Goal: Task Accomplishment & Management: Manage account settings

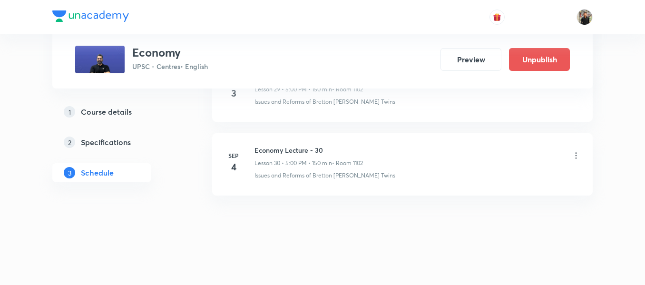
click at [271, 153] on h6 "Economy Lecture - 30" at bounding box center [308, 150] width 108 height 10
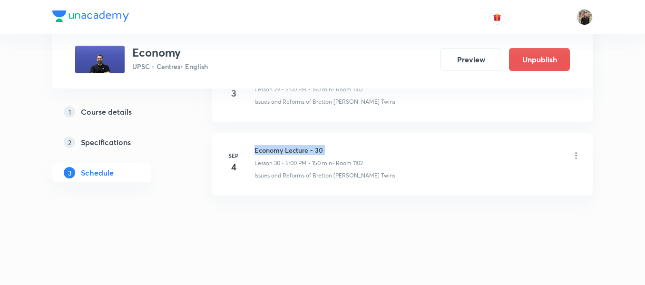
click at [271, 153] on h6 "Economy Lecture - 30" at bounding box center [308, 150] width 108 height 10
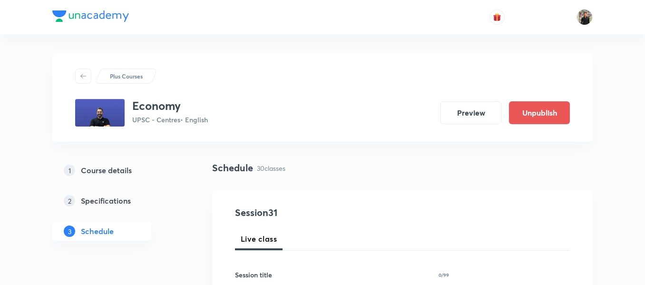
scroll to position [59, 0]
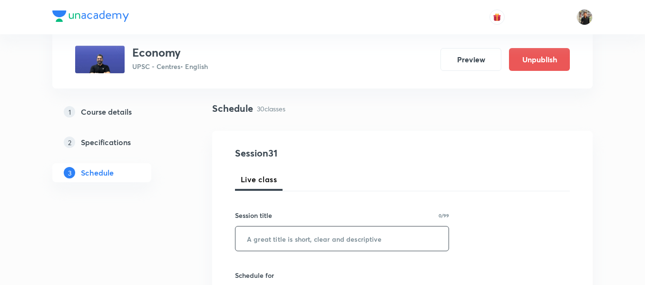
click at [283, 235] on input "text" at bounding box center [341, 238] width 213 height 24
paste input "Economy Lecture - 30"
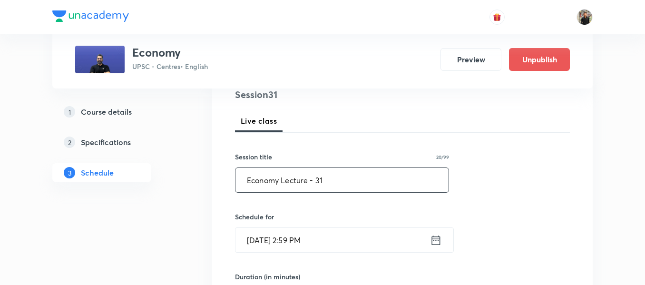
scroll to position [118, 0]
type input "Economy Lecture - 31"
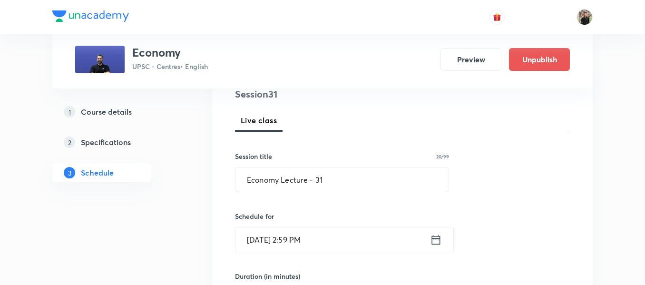
click at [436, 239] on icon at bounding box center [436, 239] width 9 height 10
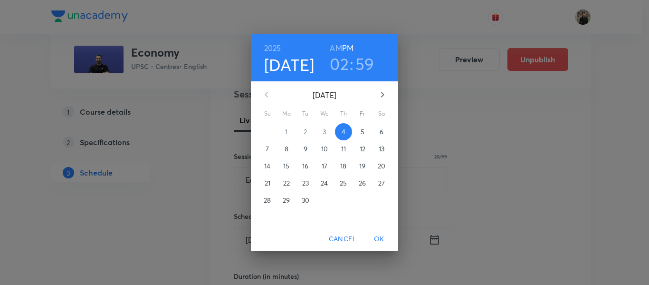
click at [362, 136] on p "5" at bounding box center [363, 132] width 4 height 10
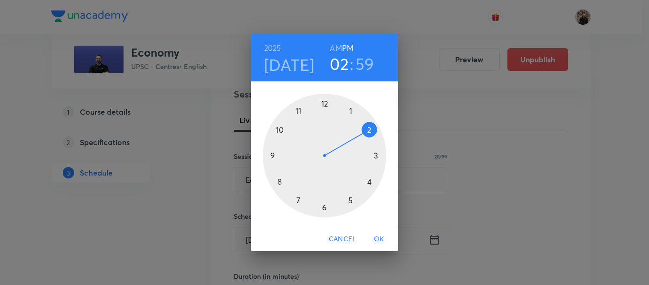
click at [351, 197] on div at bounding box center [325, 156] width 124 height 124
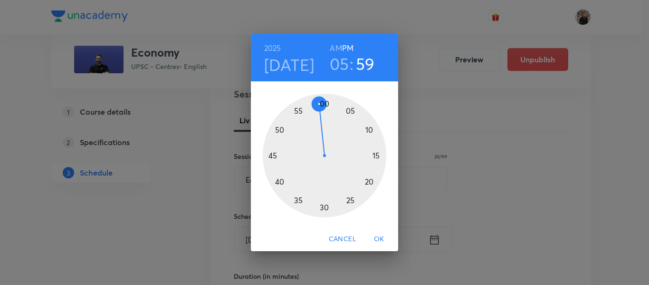
click at [325, 102] on div at bounding box center [325, 156] width 124 height 124
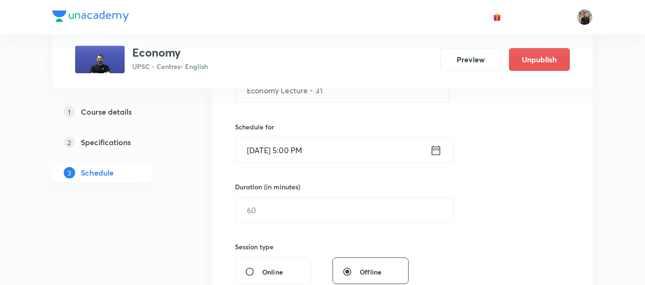
scroll to position [208, 0]
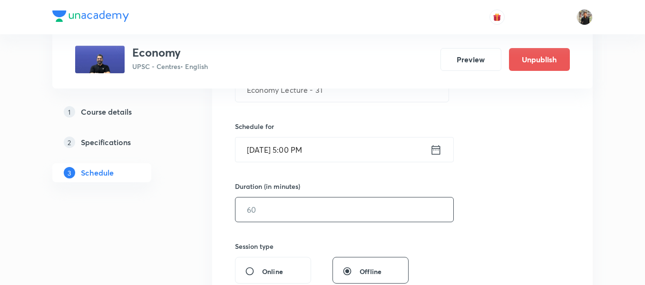
click at [287, 201] on input "text" at bounding box center [344, 209] width 218 height 24
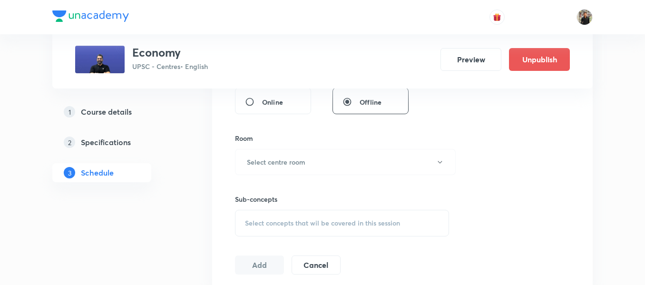
scroll to position [378, 0]
type input "150"
click at [296, 165] on h6 "Select centre room" at bounding box center [276, 161] width 58 height 10
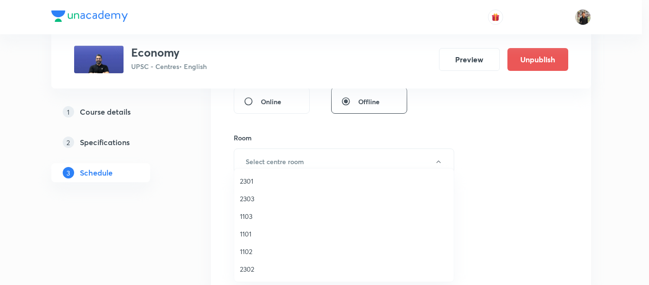
click at [254, 246] on span "1102" at bounding box center [344, 251] width 208 height 10
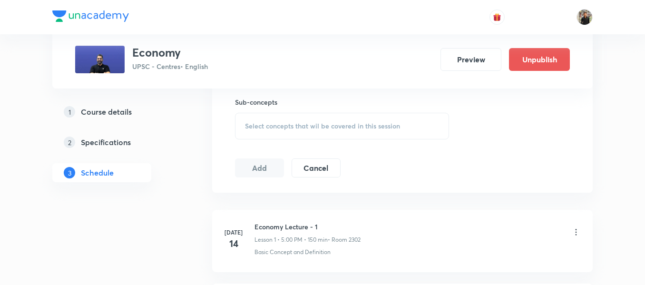
scroll to position [476, 0]
click at [258, 124] on span "Select concepts that wil be covered in this session" at bounding box center [322, 124] width 155 height 8
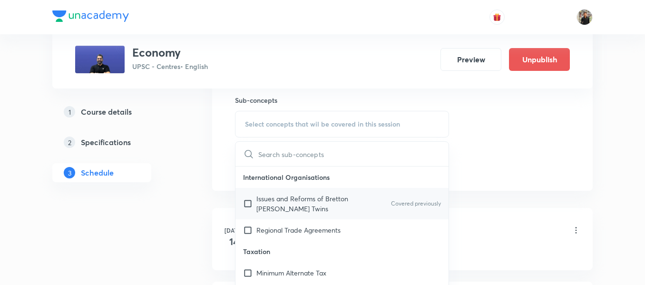
click at [248, 202] on input "checkbox" at bounding box center [249, 204] width 13 height 20
checkbox input "true"
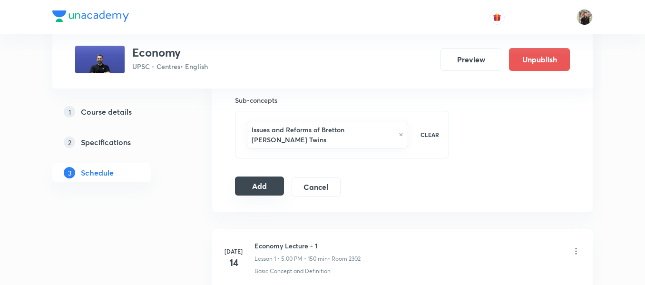
click at [263, 180] on button "Add" at bounding box center [259, 185] width 49 height 19
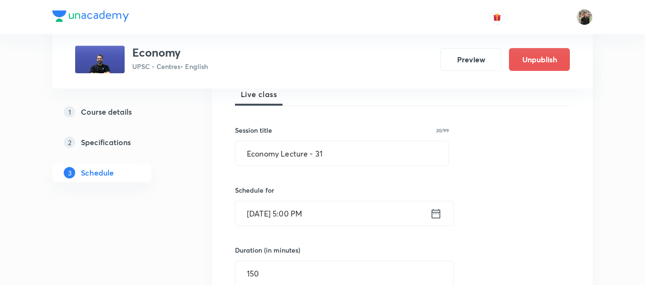
scroll to position [147, 0]
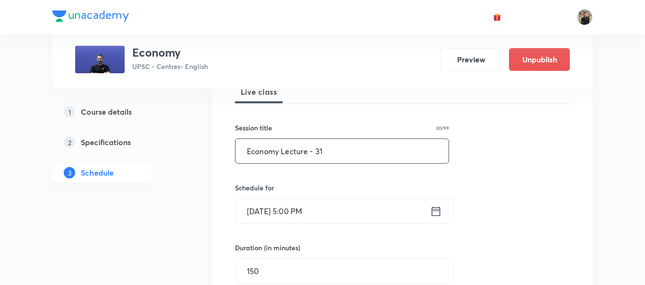
click at [332, 157] on input "Economy Lecture - 31" at bounding box center [341, 151] width 213 height 24
type input "Economy Lecture - 32"
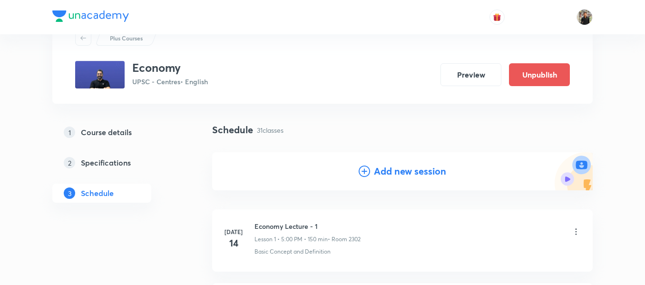
scroll to position [39, 0]
click at [368, 171] on icon at bounding box center [363, 170] width 11 height 11
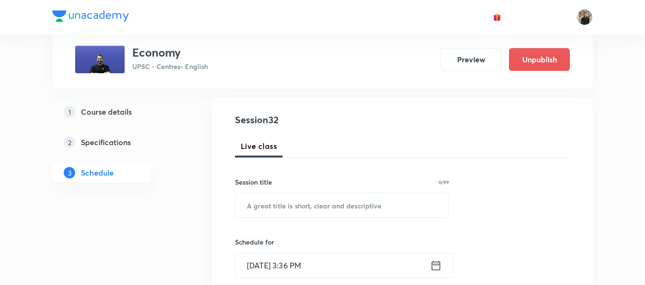
scroll to position [93, 0]
click at [348, 194] on input "text" at bounding box center [341, 205] width 213 height 24
paste input "Economy Lecture - 30"
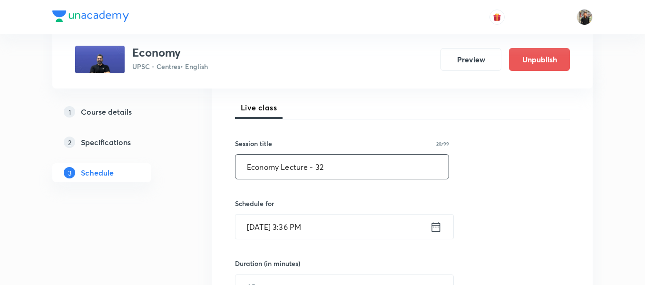
scroll to position [150, 0]
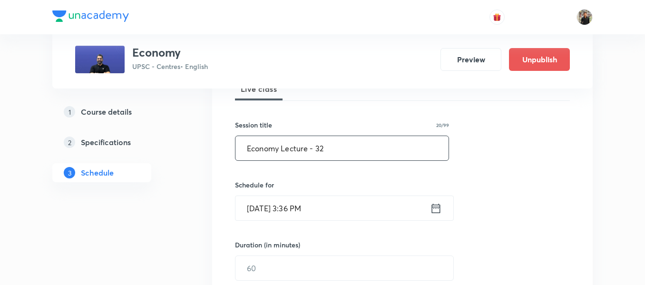
type input "Economy Lecture - 32"
click at [435, 210] on icon at bounding box center [436, 208] width 12 height 13
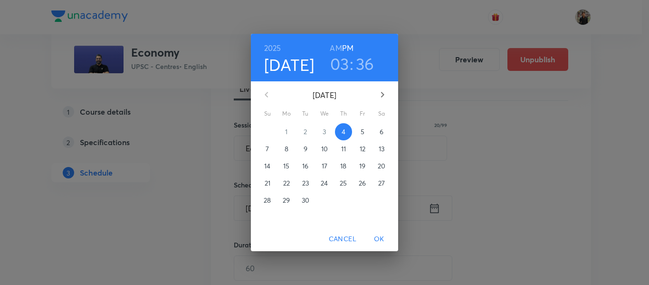
click at [378, 136] on span "6" at bounding box center [381, 132] width 17 height 10
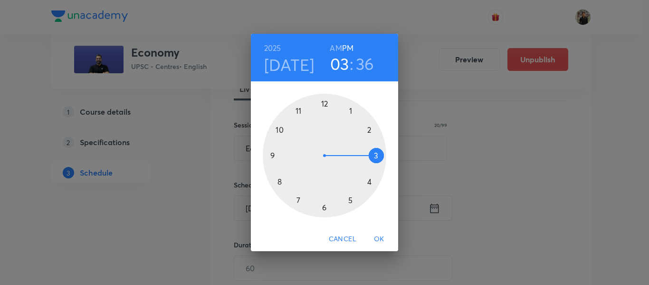
click at [351, 198] on div at bounding box center [325, 156] width 124 height 124
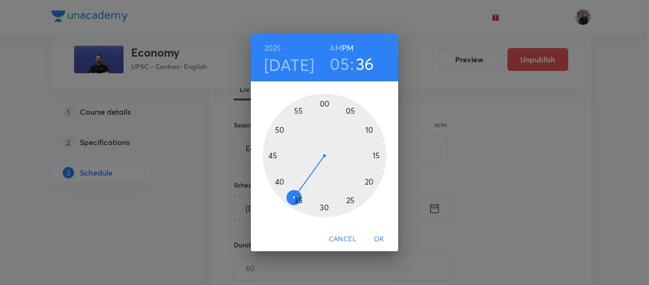
click at [324, 102] on div at bounding box center [325, 156] width 124 height 124
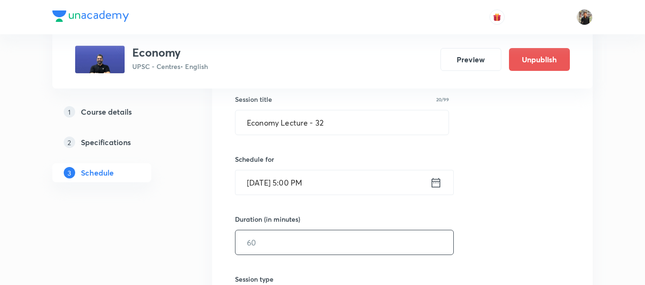
scroll to position [176, 0]
click at [299, 234] on input "text" at bounding box center [344, 242] width 218 height 24
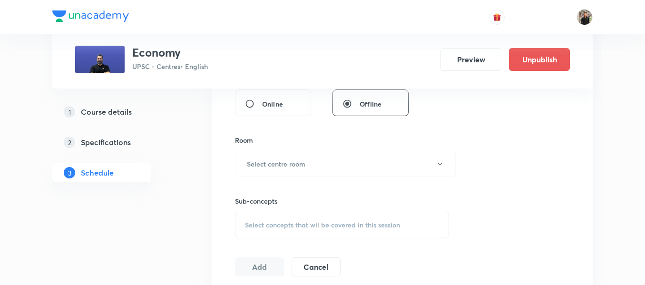
scroll to position [376, 0]
type input "150"
click at [307, 170] on button "Select centre room" at bounding box center [345, 163] width 221 height 26
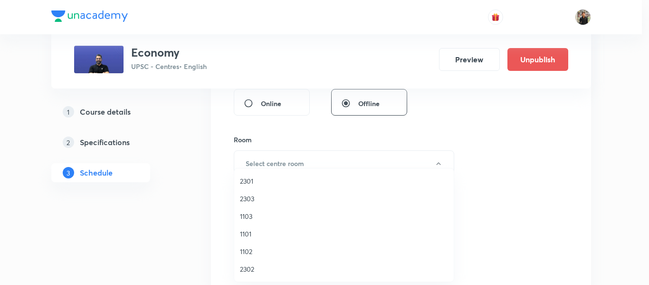
click at [257, 247] on span "1102" at bounding box center [344, 251] width 208 height 10
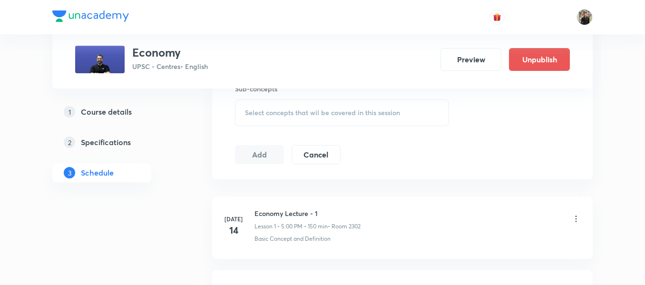
scroll to position [488, 0]
click at [265, 119] on div "Select concepts that wil be covered in this session" at bounding box center [342, 112] width 214 height 27
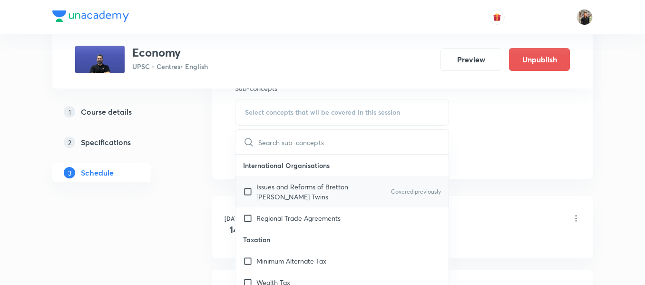
click at [249, 188] on input "checkbox" at bounding box center [249, 192] width 13 height 20
checkbox input "true"
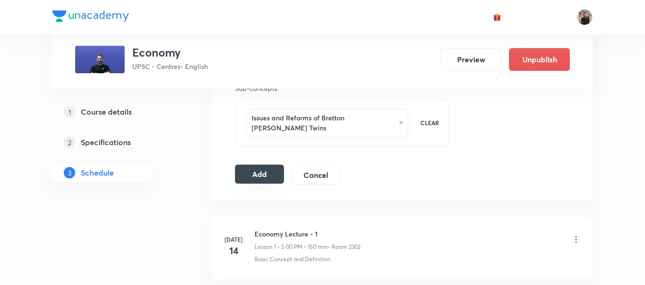
click at [245, 166] on button "Add" at bounding box center [259, 174] width 49 height 19
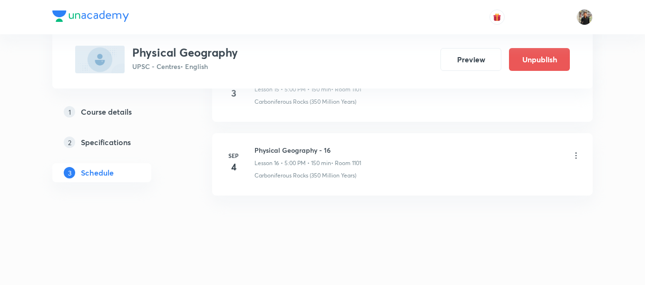
click at [287, 151] on h6 "Physical Geography - 16" at bounding box center [307, 150] width 107 height 10
click at [287, 150] on h6 "Physical Geography - 16" at bounding box center [307, 150] width 107 height 10
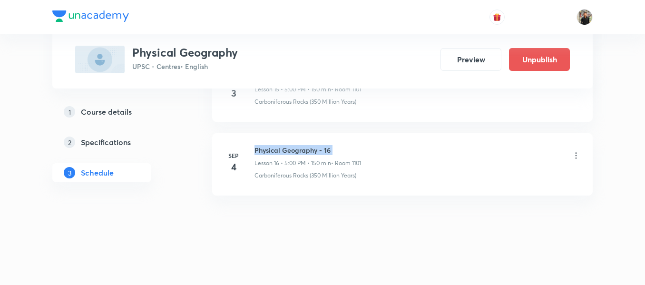
click at [287, 150] on h6 "Physical Geography - 16" at bounding box center [307, 150] width 107 height 10
copy h6 "Physical Geography - 16"
click at [287, 150] on h6 "Physical Geography - 16" at bounding box center [307, 150] width 107 height 10
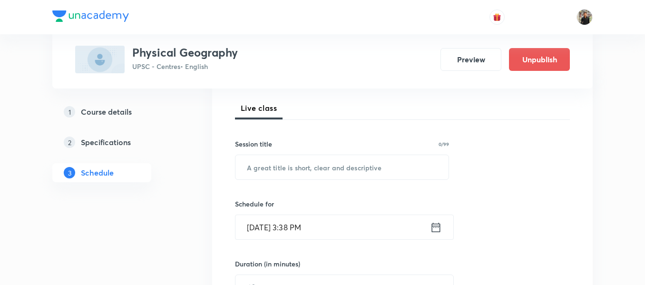
scroll to position [132, 0]
click at [268, 169] on input "text" at bounding box center [341, 166] width 213 height 24
paste input "Physical Geography - 16"
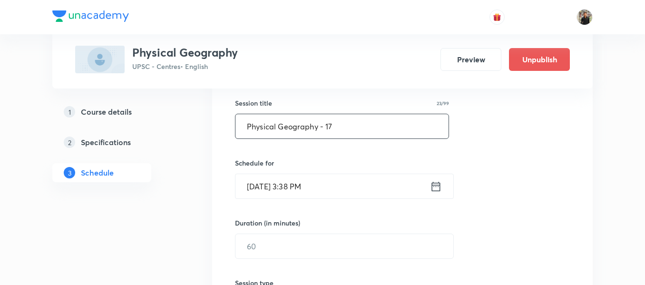
scroll to position [172, 0]
type input "Physical Geography - 17"
click at [439, 184] on icon at bounding box center [436, 186] width 9 height 10
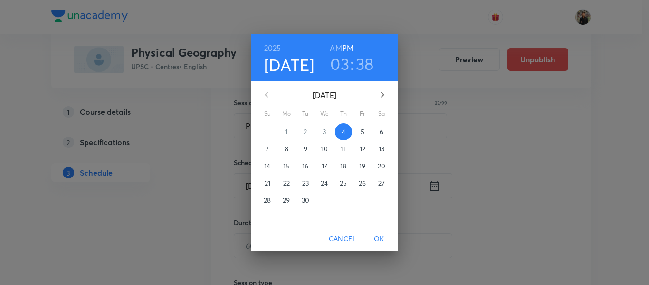
click at [365, 127] on span "5" at bounding box center [362, 132] width 17 height 10
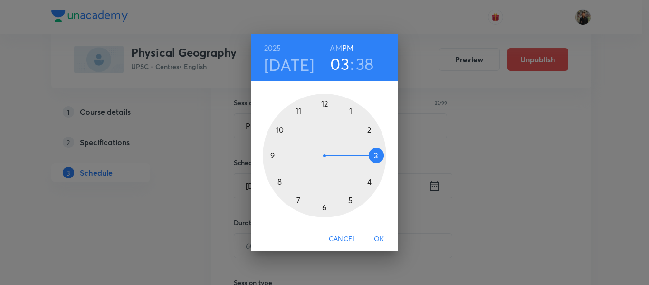
click at [351, 198] on div at bounding box center [325, 156] width 124 height 124
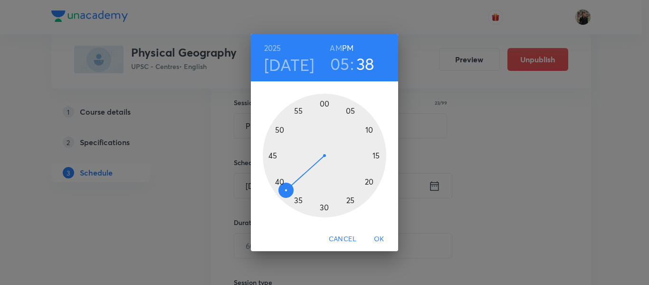
click at [323, 101] on div at bounding box center [325, 156] width 124 height 124
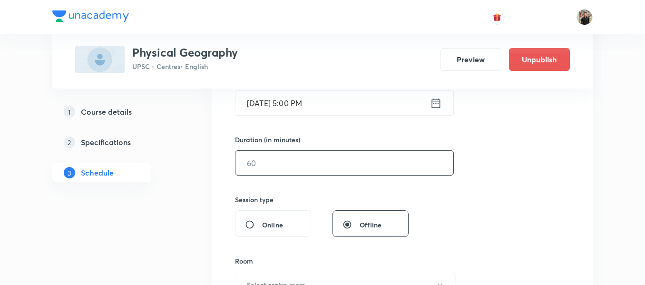
scroll to position [255, 0]
click at [308, 165] on input "text" at bounding box center [344, 162] width 218 height 24
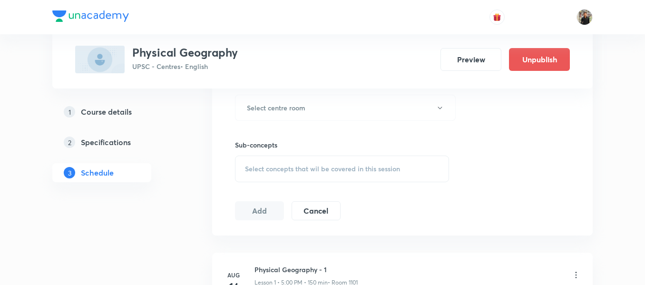
scroll to position [433, 0]
type input "150"
click at [319, 110] on button "Select centre room" at bounding box center [345, 107] width 221 height 26
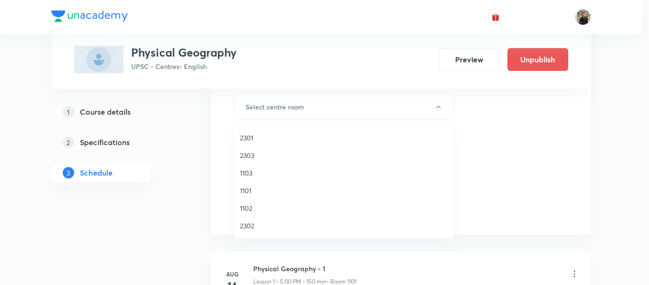
click at [264, 191] on span "1101" at bounding box center [344, 190] width 208 height 10
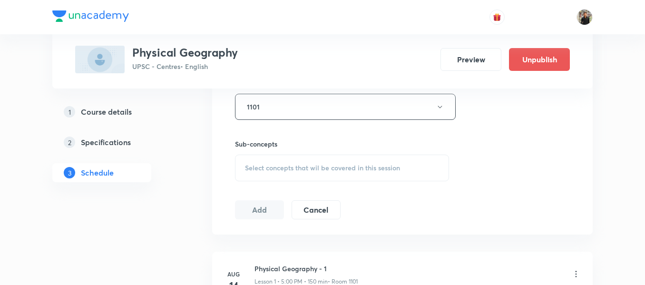
click at [266, 170] on span "Select concepts that wil be covered in this session" at bounding box center [322, 168] width 155 height 8
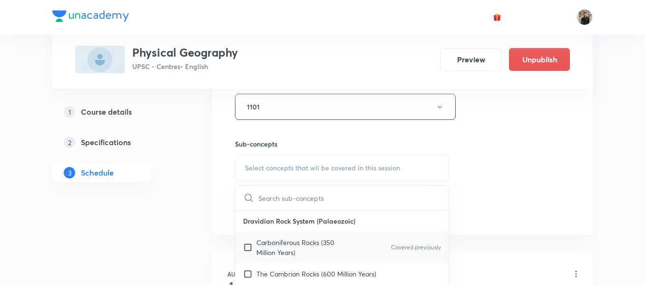
click at [247, 247] on input "checkbox" at bounding box center [249, 247] width 13 height 20
checkbox input "true"
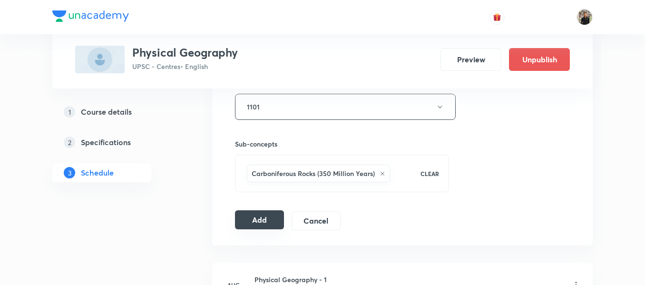
click at [254, 216] on button "Add" at bounding box center [259, 219] width 49 height 19
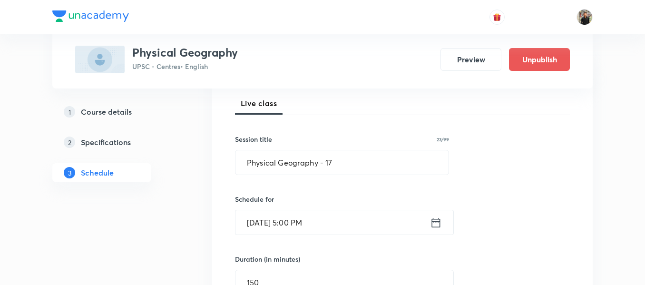
scroll to position [135, 0]
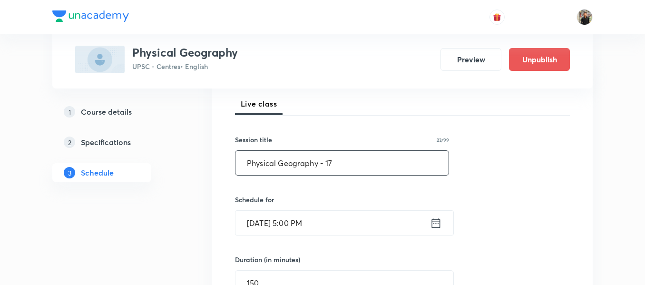
click at [345, 165] on input "Physical Geography - 17" at bounding box center [341, 163] width 213 height 24
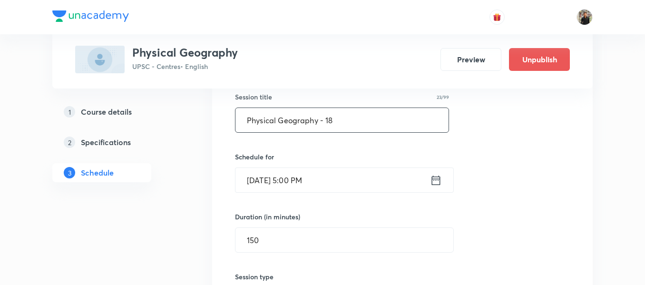
type input "Physical Geography - 18"
click at [435, 182] on icon at bounding box center [436, 180] width 12 height 13
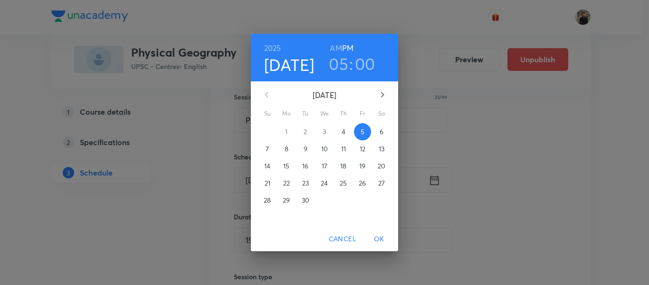
click at [379, 129] on span "6" at bounding box center [381, 132] width 17 height 10
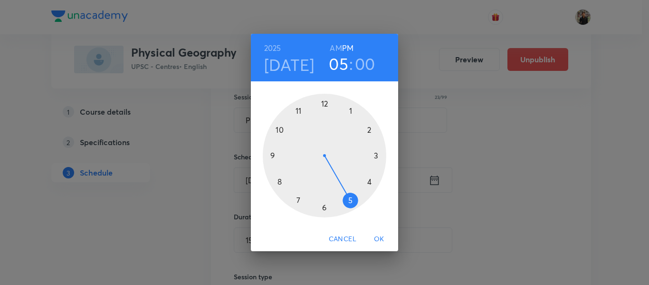
click at [384, 237] on span "OK" at bounding box center [379, 239] width 23 height 12
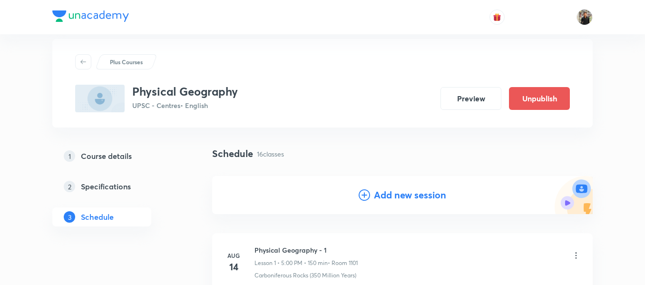
scroll to position [0, 0]
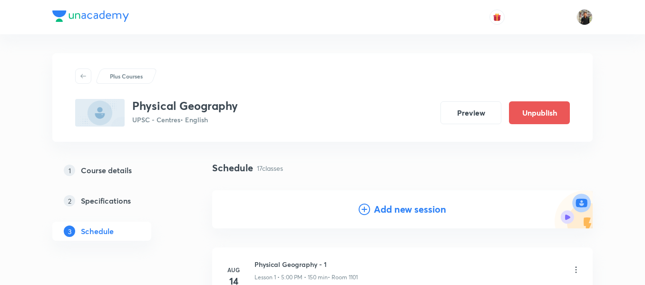
click at [364, 207] on icon at bounding box center [363, 208] width 11 height 11
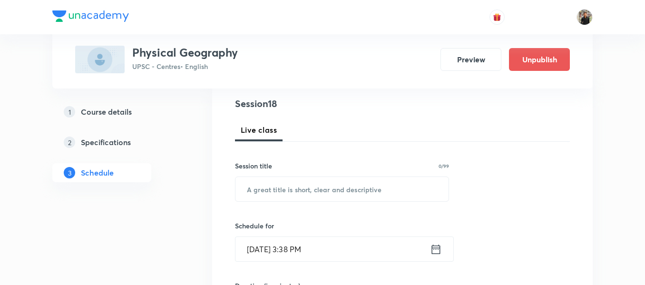
scroll to position [119, 0]
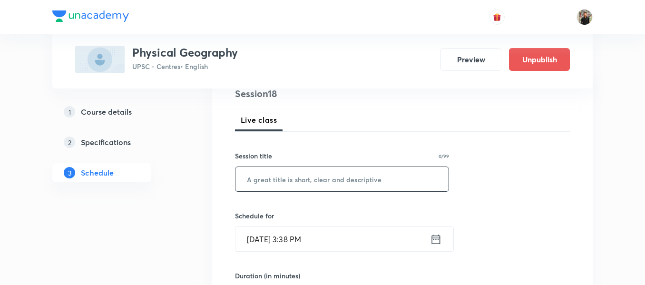
click at [310, 179] on input "text" at bounding box center [341, 179] width 213 height 24
paste input "Physical Geography - 16"
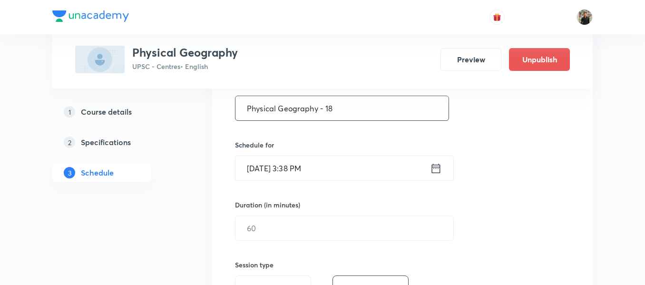
scroll to position [191, 0]
type input "Physical Geography - 18"
click at [436, 167] on icon at bounding box center [436, 167] width 9 height 10
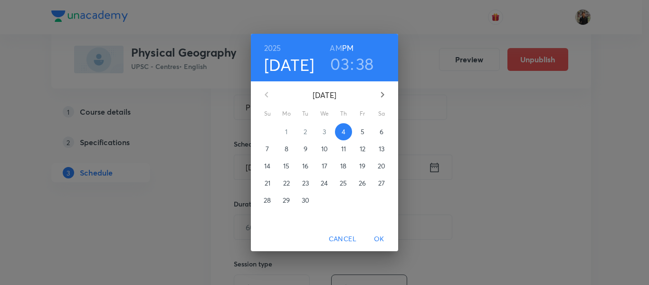
click at [381, 136] on p "6" at bounding box center [382, 132] width 4 height 10
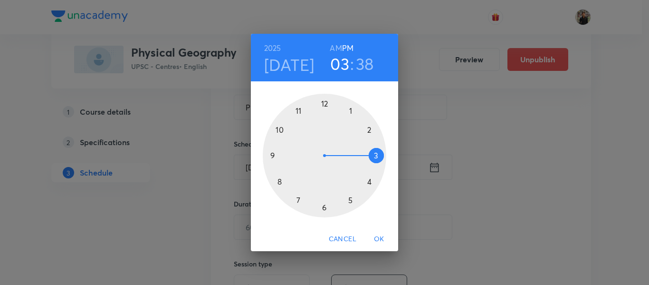
click at [351, 199] on div at bounding box center [325, 156] width 124 height 124
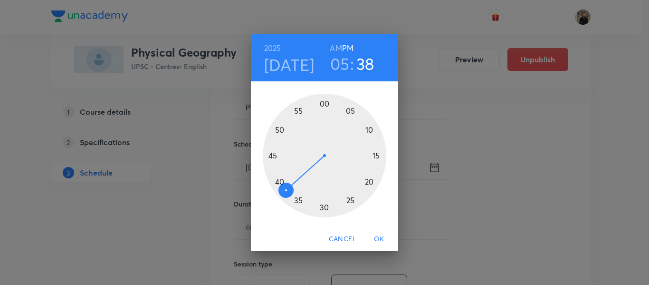
click at [324, 104] on div at bounding box center [325, 156] width 124 height 124
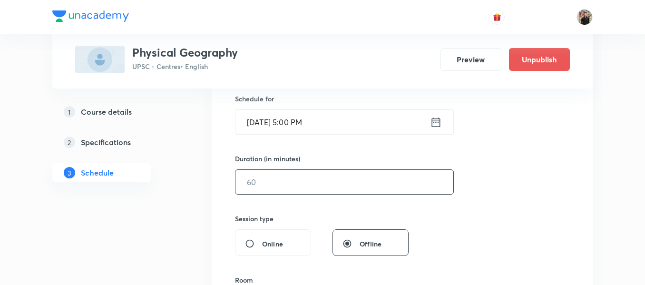
scroll to position [236, 0]
click at [322, 182] on input "text" at bounding box center [344, 181] width 218 height 24
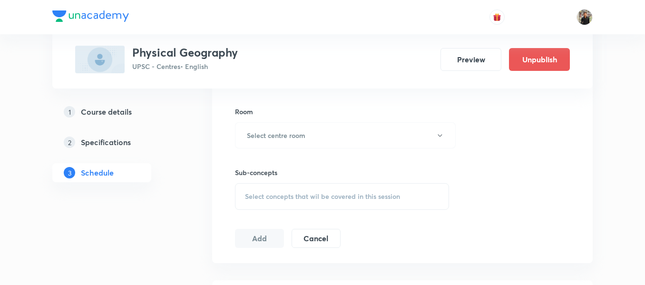
scroll to position [405, 0]
type input "150"
click at [329, 140] on button "Select centre room" at bounding box center [345, 134] width 221 height 26
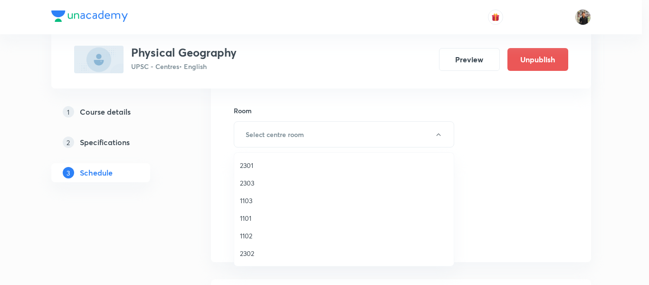
click at [252, 218] on span "1101" at bounding box center [344, 218] width 208 height 10
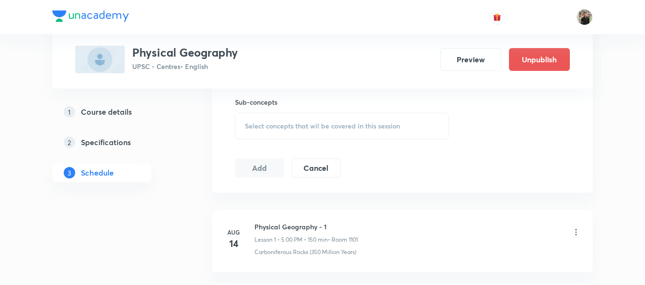
scroll to position [475, 0]
click at [272, 133] on div "Select concepts that wil be covered in this session" at bounding box center [342, 125] width 214 height 27
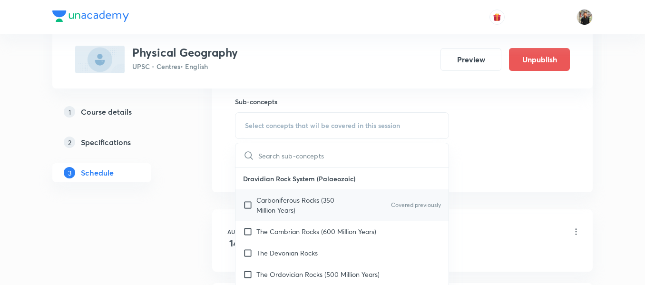
click at [246, 204] on input "checkbox" at bounding box center [249, 205] width 13 height 20
checkbox input "true"
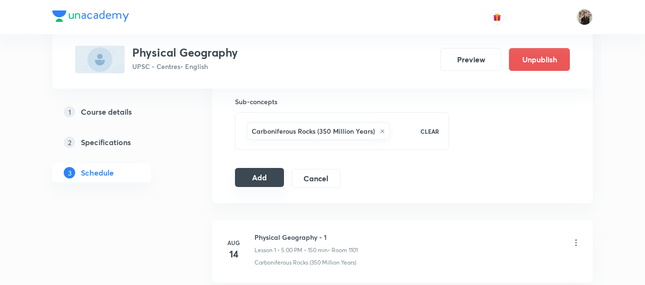
click at [246, 183] on button "Add" at bounding box center [259, 177] width 49 height 19
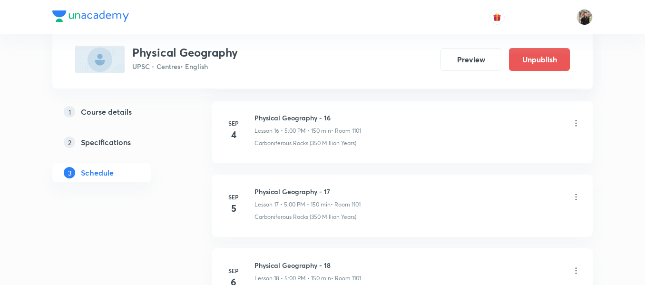
scroll to position [1367, 0]
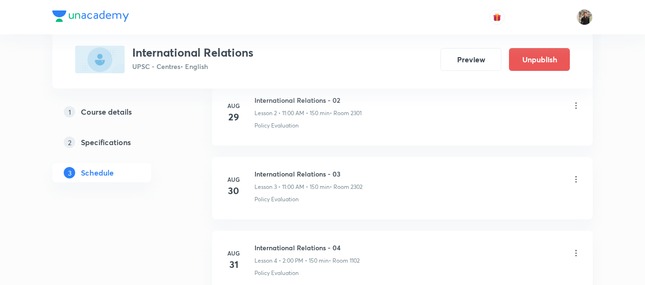
scroll to position [1067, 0]
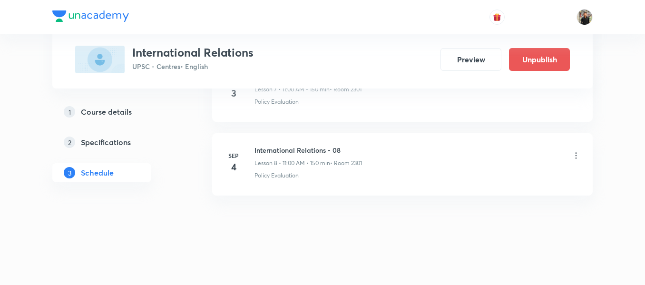
click at [313, 151] on h6 "International Relations - 08" at bounding box center [307, 150] width 107 height 10
click at [313, 150] on h6 "International Relations - 08" at bounding box center [307, 150] width 107 height 10
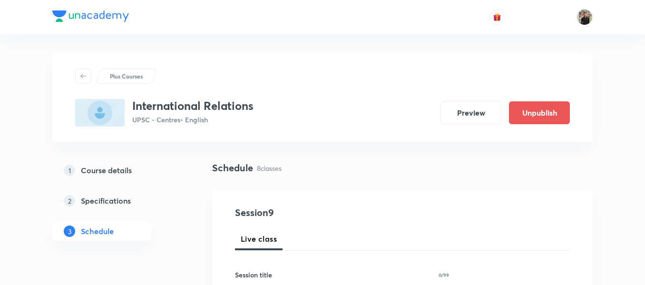
scroll to position [90, 0]
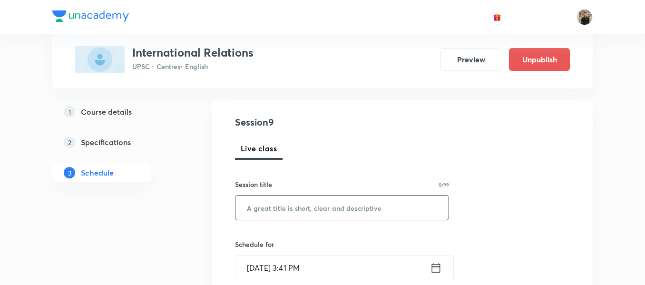
click at [291, 200] on input "text" at bounding box center [341, 207] width 213 height 24
paste input "International Relations - 08"
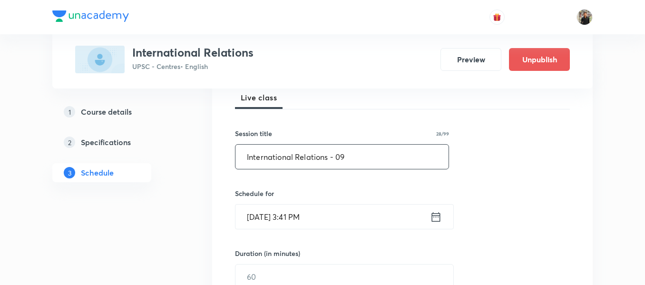
type input "International Relations - 09"
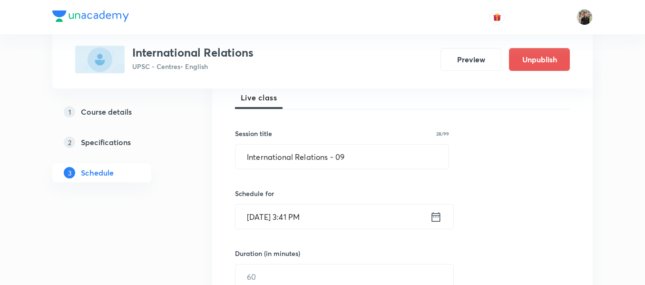
click at [436, 218] on icon at bounding box center [436, 216] width 12 height 13
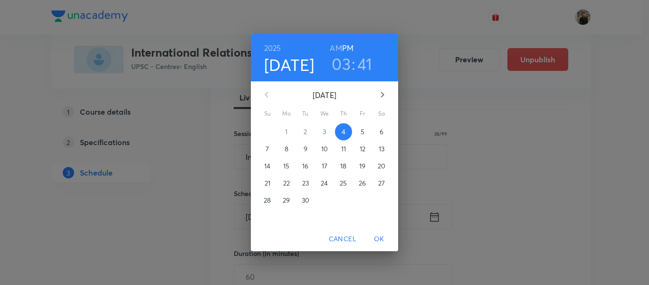
click at [361, 126] on button "5" at bounding box center [362, 131] width 17 height 17
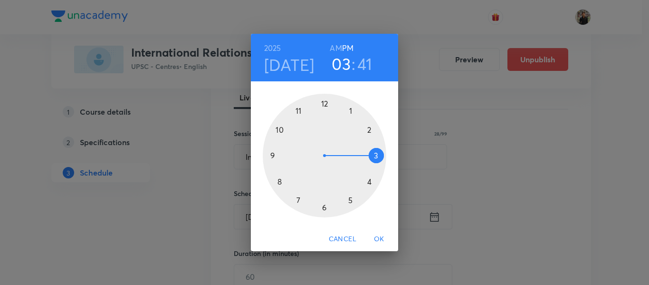
click at [301, 114] on div at bounding box center [325, 156] width 124 height 124
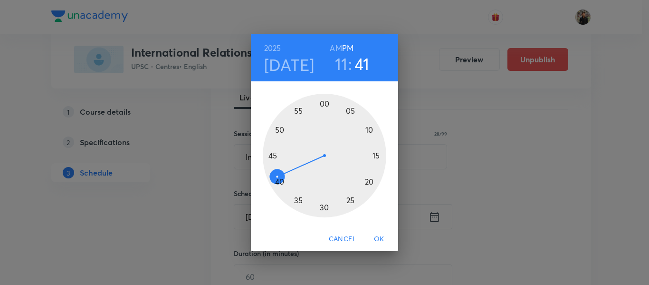
click at [335, 51] on h6 "AM" at bounding box center [336, 47] width 12 height 13
click at [323, 100] on div at bounding box center [325, 156] width 124 height 124
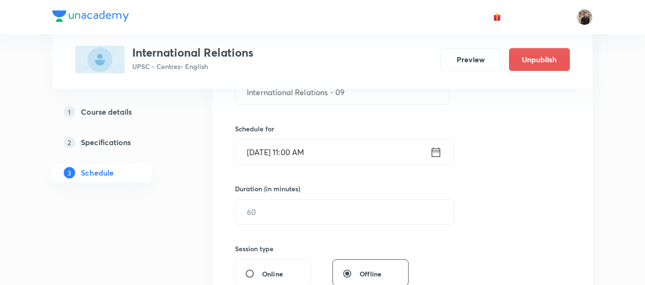
scroll to position [206, 0]
click at [295, 210] on input "text" at bounding box center [344, 211] width 218 height 24
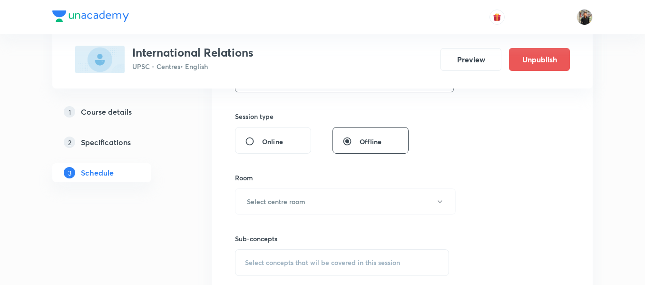
scroll to position [339, 0]
type input "150"
click at [297, 199] on h6 "Select centre room" at bounding box center [276, 201] width 58 height 10
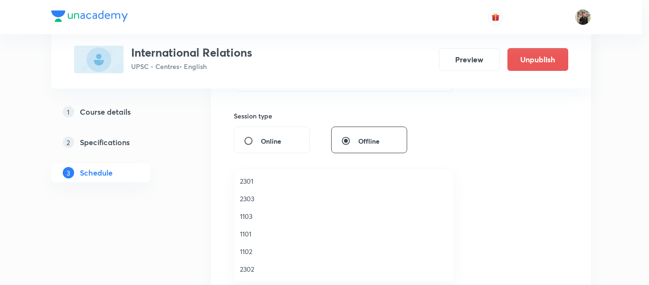
click at [269, 178] on span "2301" at bounding box center [344, 181] width 208 height 10
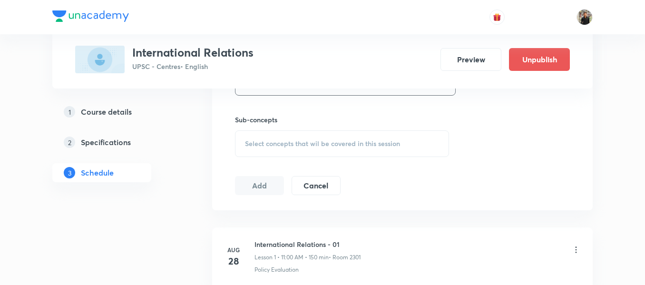
scroll to position [458, 0]
click at [279, 139] on span "Select concepts that wil be covered in this session" at bounding box center [322, 143] width 155 height 8
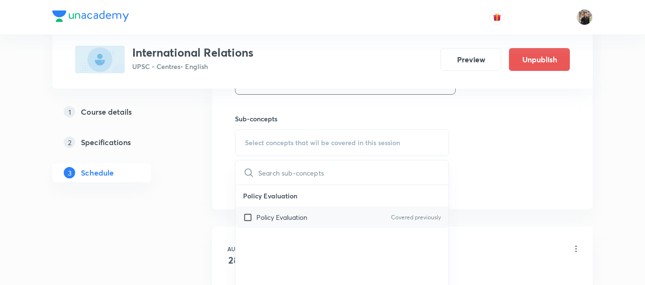
click at [250, 217] on input "checkbox" at bounding box center [249, 217] width 13 height 10
checkbox input "true"
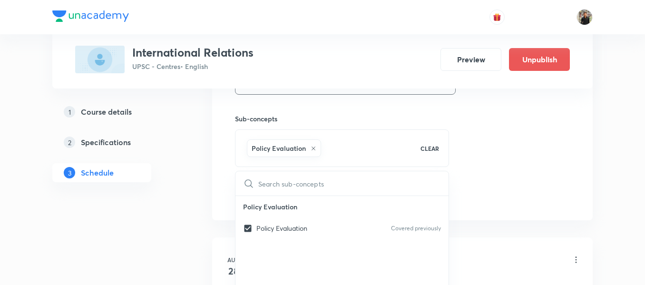
click at [185, 213] on div "Plus Courses International Relations UPSC - Centres • English Preview Unpublish…" at bounding box center [322, 241] width 540 height 1292
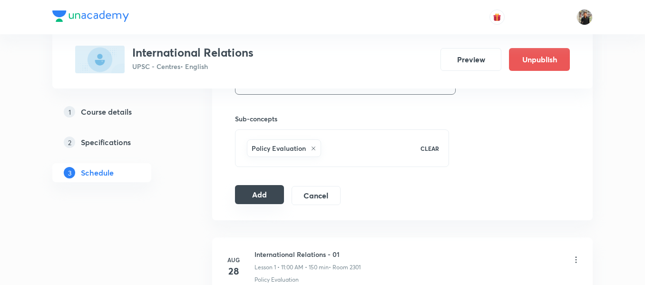
click at [275, 197] on button "Add" at bounding box center [259, 194] width 49 height 19
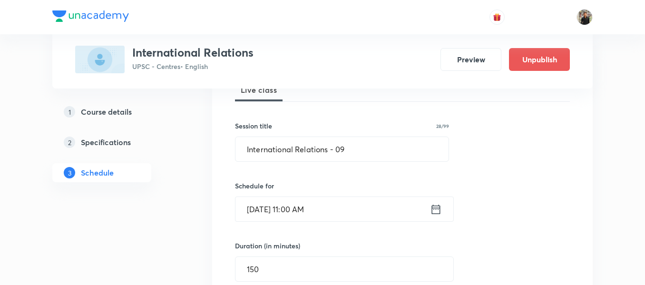
scroll to position [155, 0]
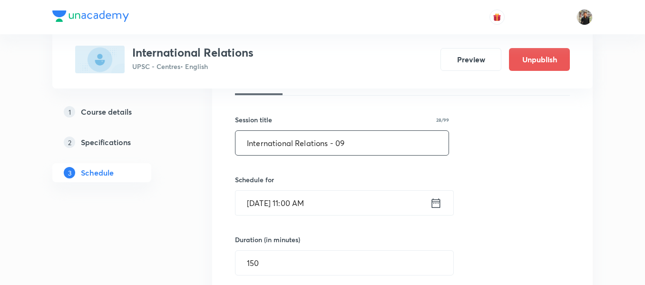
click at [356, 150] on input "International Relations - 09" at bounding box center [341, 143] width 213 height 24
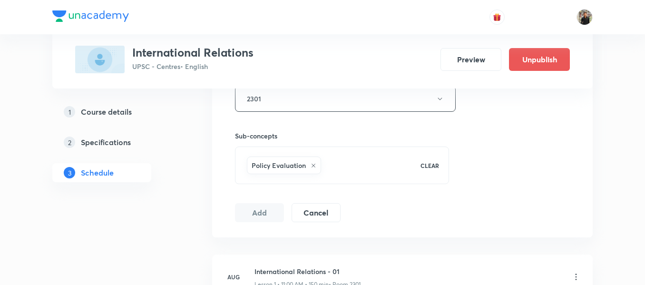
scroll to position [441, 0]
type input "International Relations - 10"
click at [263, 215] on button "Add" at bounding box center [259, 211] width 49 height 19
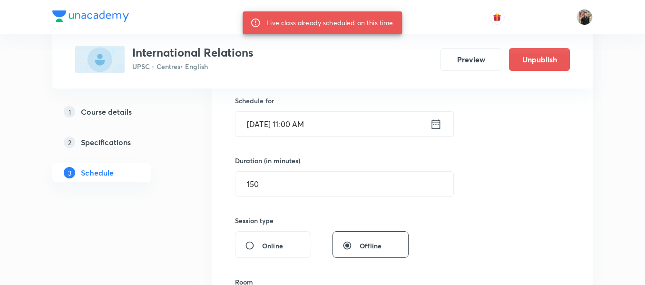
scroll to position [234, 0]
click at [433, 128] on icon at bounding box center [436, 123] width 9 height 10
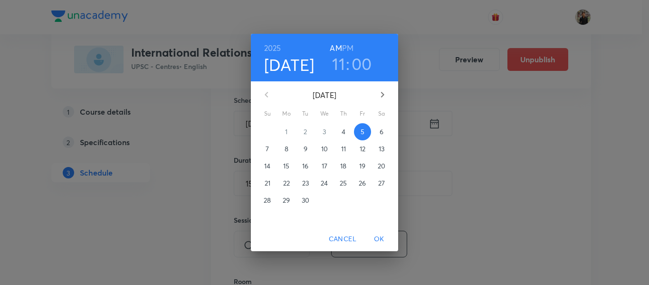
click at [386, 133] on span "6" at bounding box center [381, 132] width 17 height 10
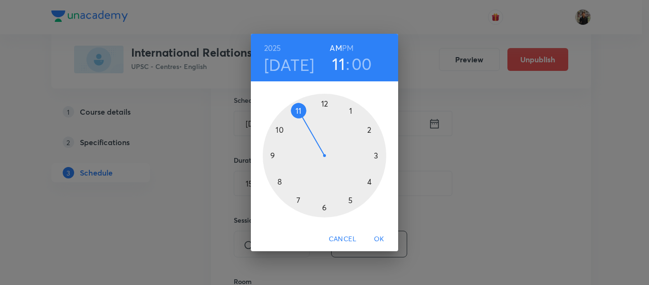
click at [379, 234] on span "OK" at bounding box center [379, 239] width 23 height 12
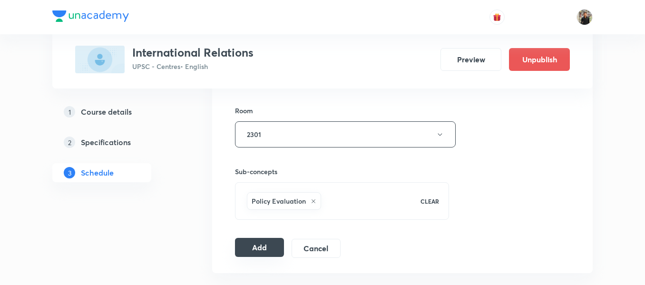
scroll to position [406, 0]
click at [261, 245] on button "Add" at bounding box center [259, 246] width 49 height 19
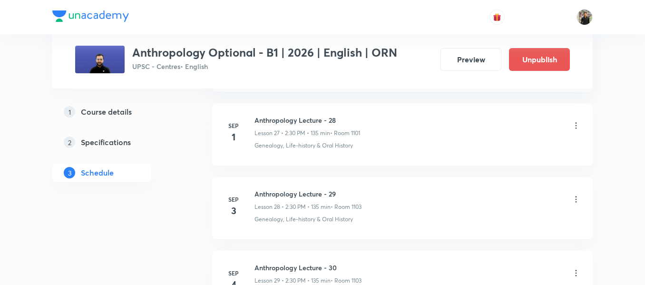
scroll to position [2615, 0]
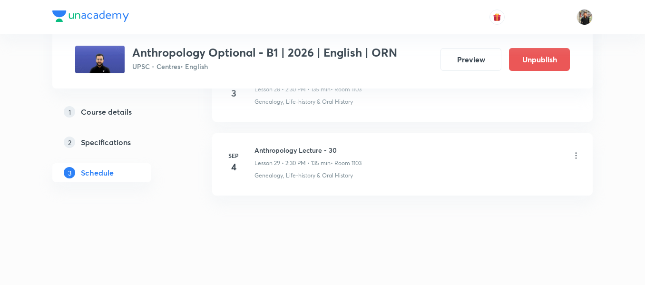
click at [278, 149] on h6 "Anthropology Lecture - 30" at bounding box center [307, 150] width 107 height 10
copy h6 "Anthropology Lecture - 30"
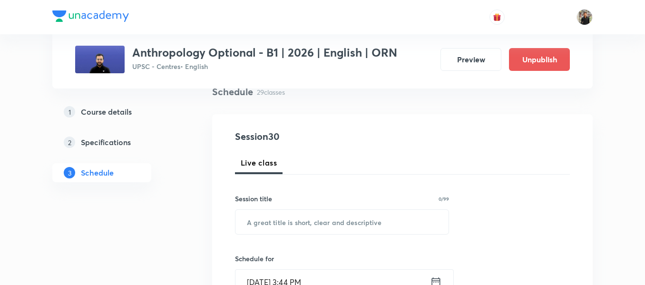
scroll to position [82, 0]
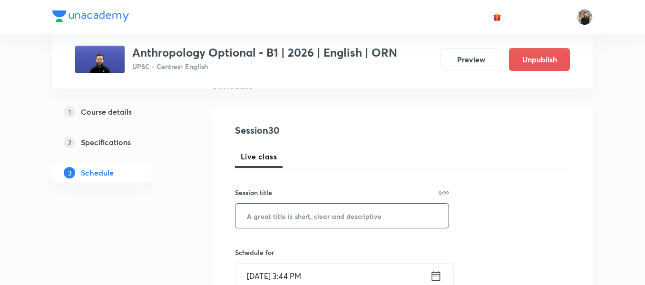
click at [262, 212] on input "text" at bounding box center [341, 215] width 213 height 24
paste input "Anthropology Lecture - 30"
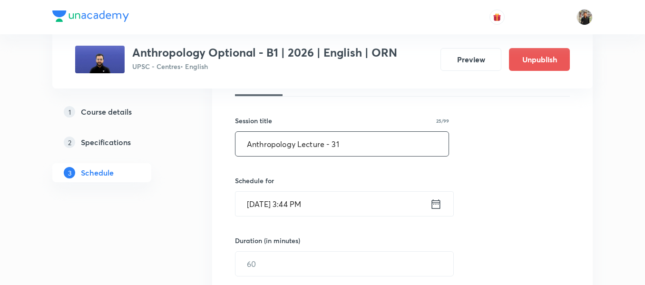
type input "Anthropology Lecture - 31"
click at [429, 205] on input "Sep 4, 2025, 3:44 PM" at bounding box center [332, 204] width 194 height 24
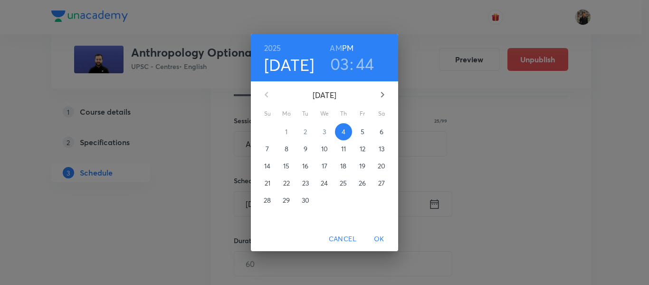
click at [358, 124] on button "5" at bounding box center [362, 131] width 17 height 17
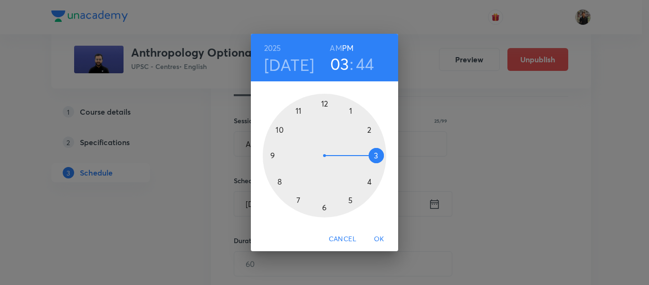
click at [369, 129] on div at bounding box center [325, 156] width 124 height 124
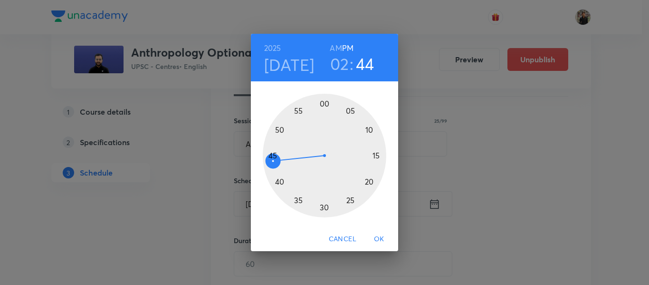
click at [324, 100] on div at bounding box center [325, 156] width 124 height 124
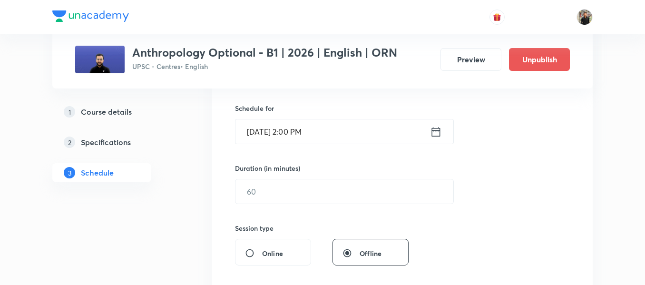
scroll to position [227, 0]
click at [309, 182] on input "text" at bounding box center [344, 191] width 218 height 24
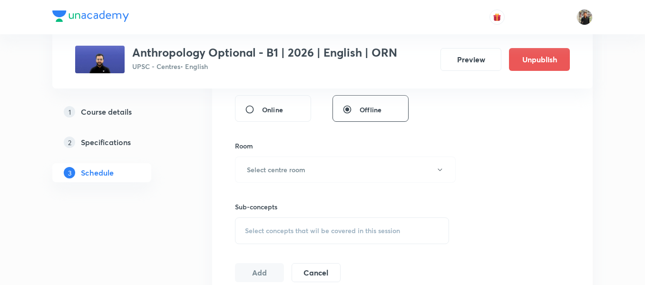
scroll to position [371, 0]
type input "150"
click at [310, 169] on button "Select centre room" at bounding box center [345, 168] width 221 height 26
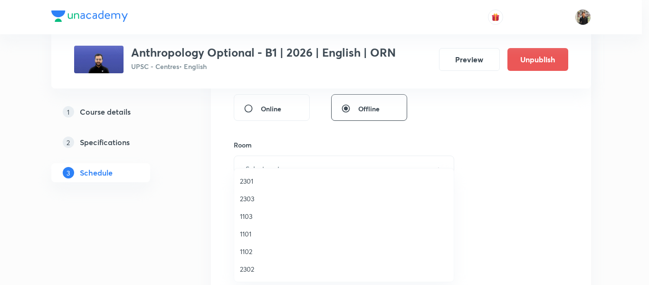
click at [255, 216] on span "1103" at bounding box center [344, 216] width 208 height 10
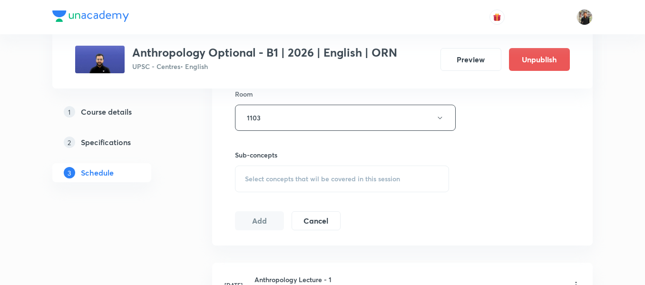
scroll to position [422, 0]
click at [256, 167] on div "Select concepts that wil be covered in this session" at bounding box center [342, 178] width 214 height 27
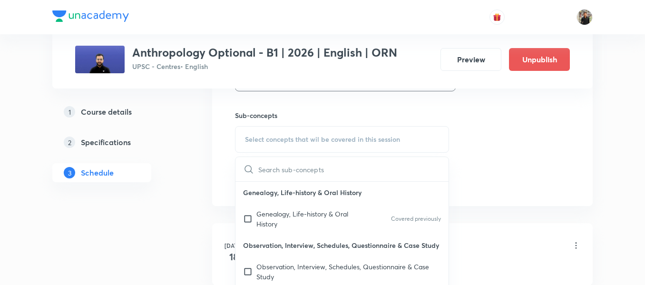
scroll to position [463, 0]
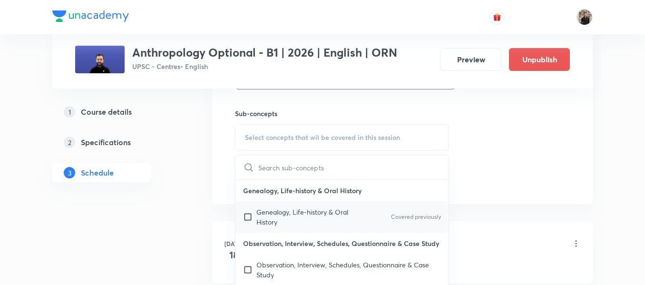
click at [248, 218] on input "checkbox" at bounding box center [249, 217] width 13 height 20
checkbox input "true"
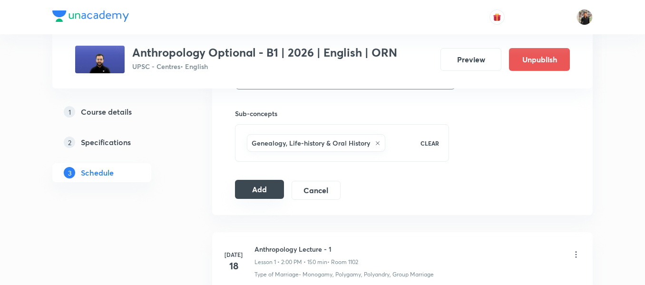
click at [242, 191] on button "Add" at bounding box center [259, 189] width 49 height 19
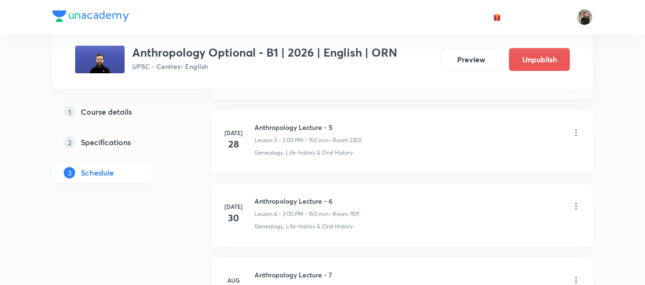
scroll to position [0, 0]
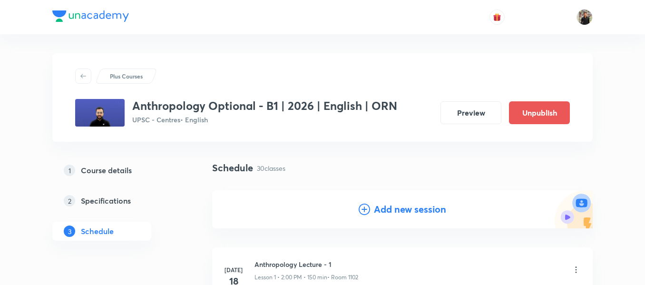
click at [381, 210] on h4 "Add new session" at bounding box center [410, 209] width 72 height 14
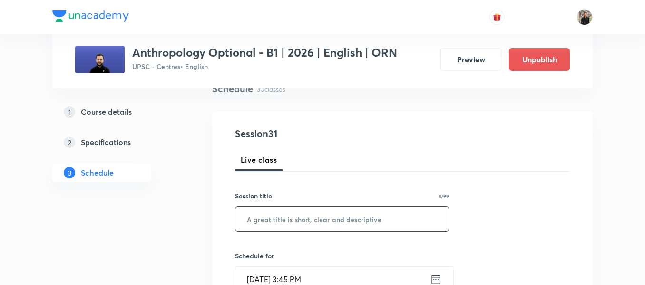
scroll to position [80, 0]
click at [366, 212] on input "text" at bounding box center [341, 218] width 213 height 24
paste input "Anthropology Lecture - 30"
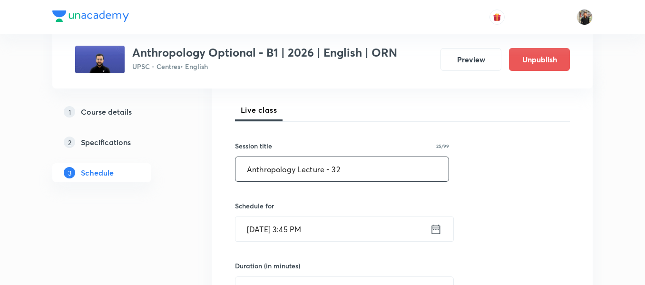
type input "Anthropology Lecture - 32"
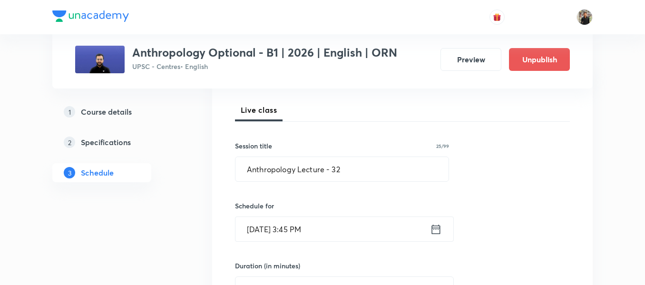
click at [432, 226] on icon at bounding box center [436, 229] width 9 height 10
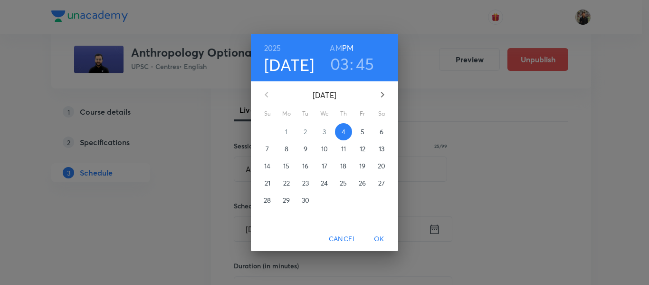
click at [382, 130] on p "6" at bounding box center [382, 132] width 4 height 10
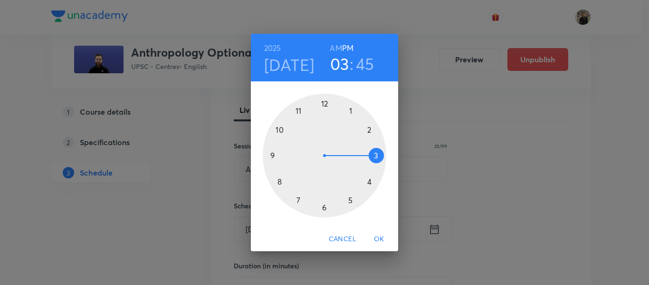
click at [372, 128] on div at bounding box center [325, 156] width 124 height 124
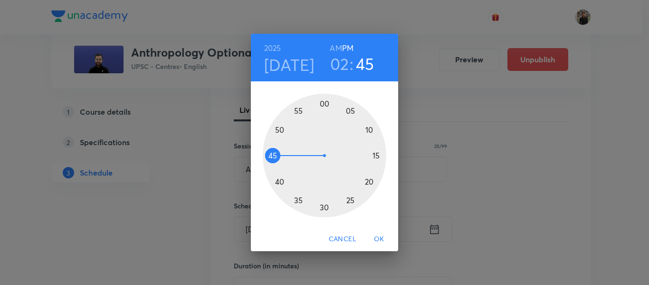
click at [325, 103] on div at bounding box center [325, 156] width 124 height 124
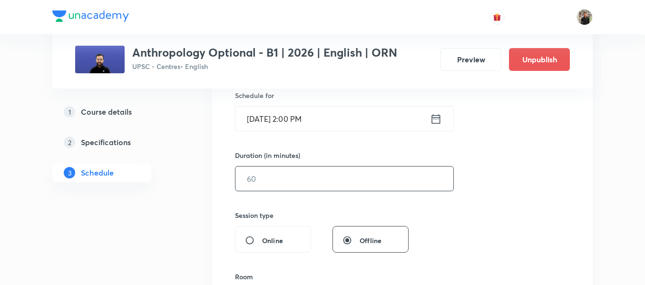
scroll to position [241, 0]
click at [313, 173] on input "text" at bounding box center [344, 177] width 218 height 24
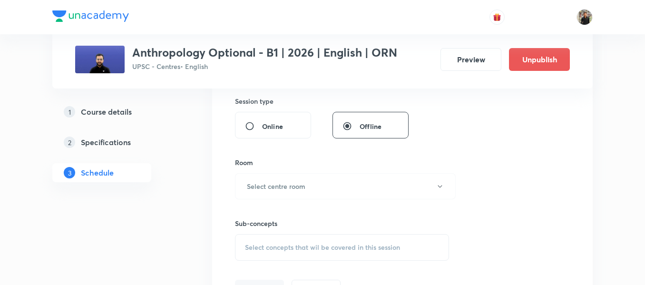
scroll to position [397, 0]
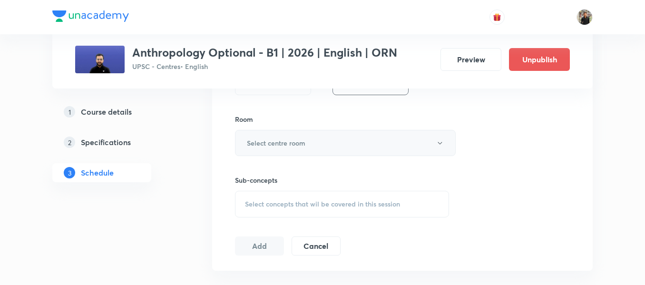
type input "150"
click at [317, 150] on button "Select centre room" at bounding box center [345, 143] width 221 height 26
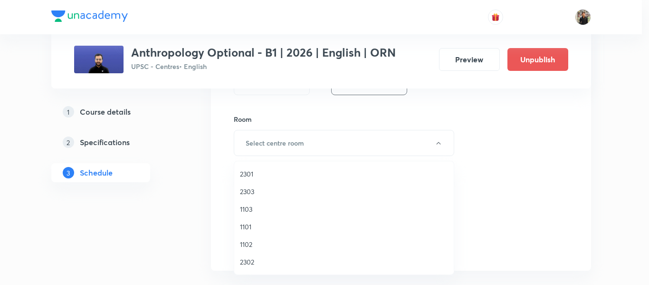
click at [262, 208] on span "1103" at bounding box center [344, 209] width 208 height 10
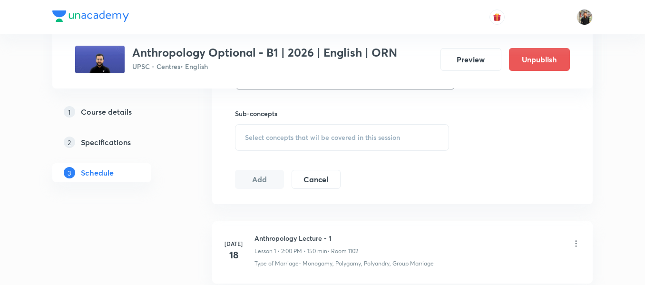
scroll to position [465, 0]
click at [275, 141] on div "Select concepts that wil be covered in this session" at bounding box center [342, 136] width 214 height 27
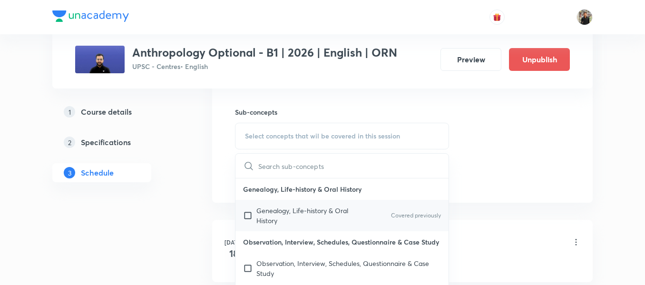
click at [247, 213] on input "checkbox" at bounding box center [249, 215] width 13 height 20
checkbox input "true"
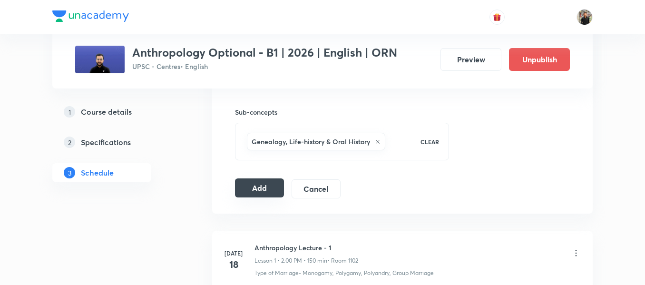
click at [250, 193] on button "Add" at bounding box center [259, 187] width 49 height 19
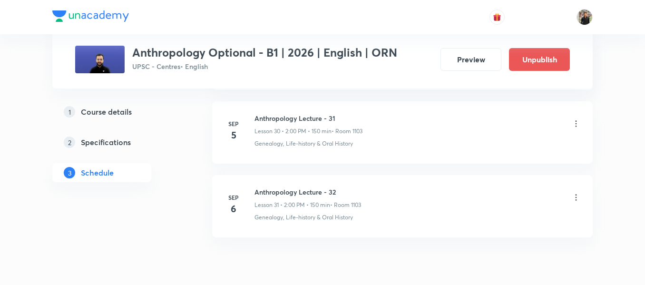
scroll to position [2283, 0]
click at [577, 122] on icon at bounding box center [576, 124] width 10 height 10
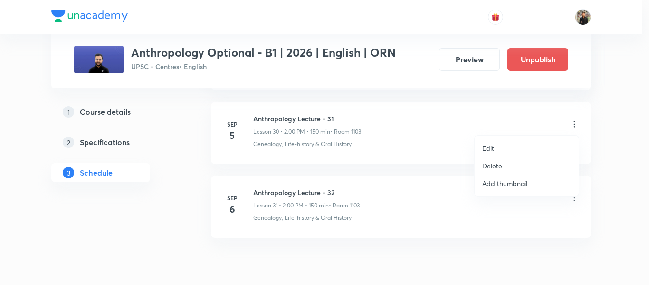
click at [497, 148] on li "Edit" at bounding box center [527, 148] width 104 height 18
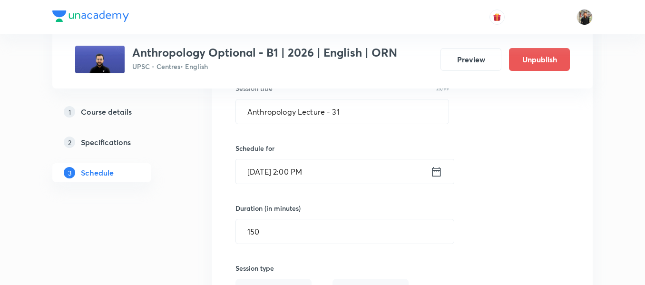
scroll to position [2323, 0]
click at [438, 175] on icon at bounding box center [436, 171] width 12 height 13
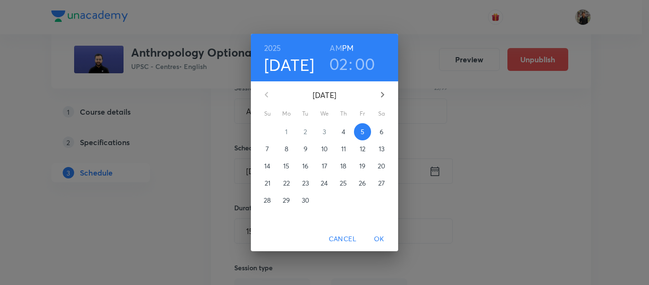
click at [360, 59] on h3 "00" at bounding box center [365, 64] width 20 height 20
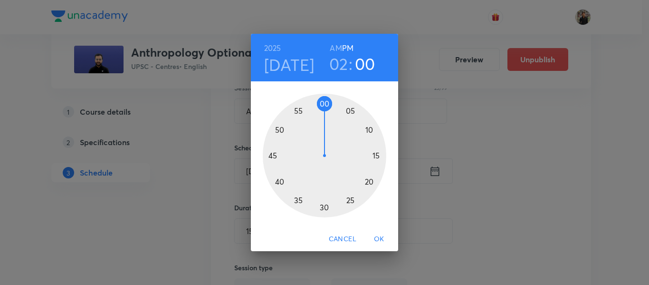
click at [325, 205] on div at bounding box center [325, 156] width 124 height 124
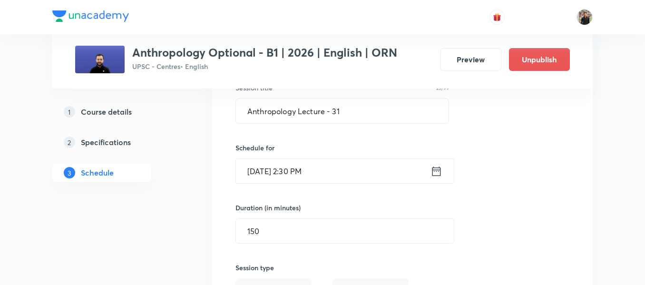
scroll to position [2374, 0]
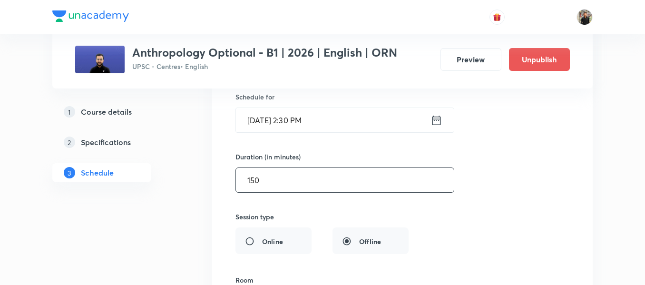
click at [318, 186] on input "150" at bounding box center [345, 180] width 218 height 24
type input "1"
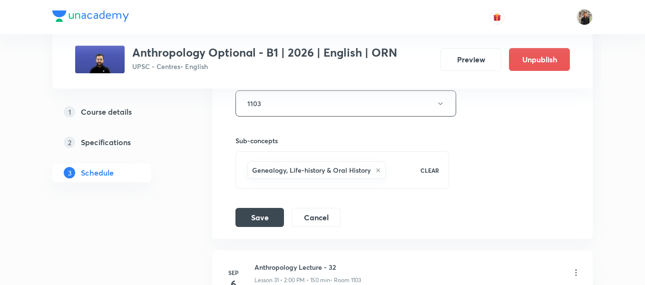
scroll to position [2577, 0]
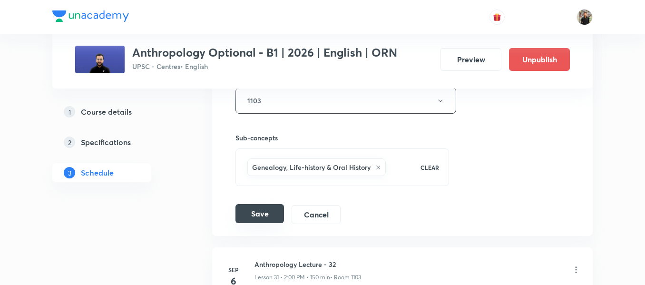
type input "135"
click at [272, 212] on button "Save" at bounding box center [259, 213] width 48 height 19
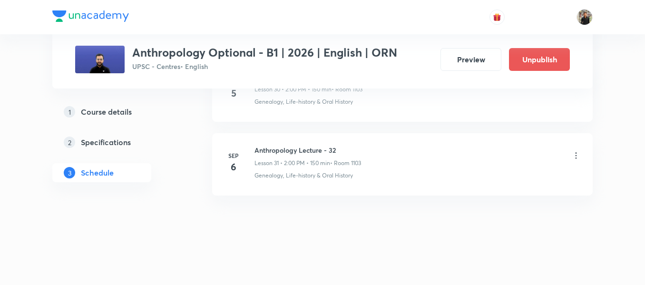
scroll to position [2325, 0]
click at [580, 153] on icon at bounding box center [576, 156] width 10 height 10
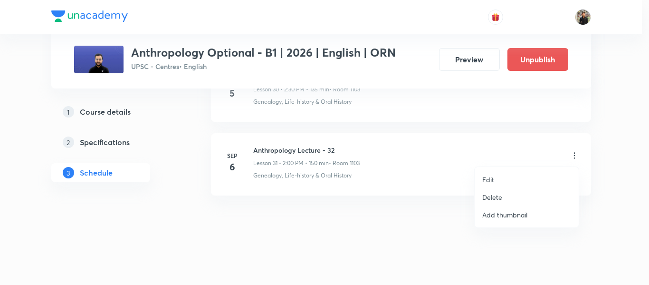
click at [483, 181] on p "Edit" at bounding box center [489, 179] width 12 height 10
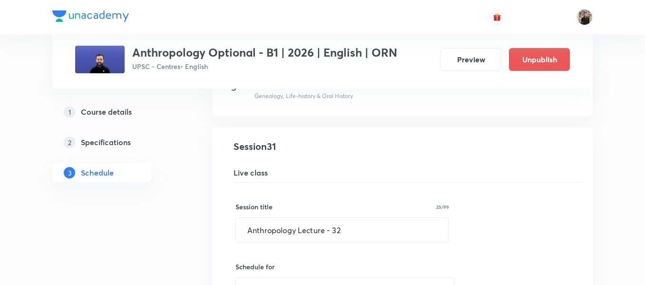
scroll to position [2277, 0]
click at [402, 230] on input "Anthropology Lecture - 32" at bounding box center [342, 230] width 213 height 24
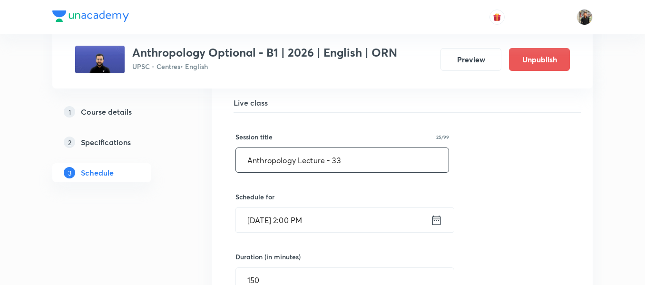
scroll to position [2371, 0]
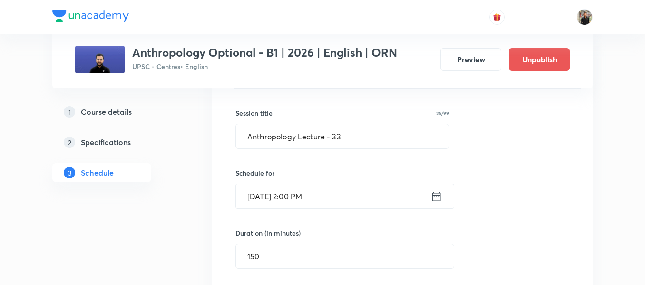
click at [436, 193] on icon at bounding box center [436, 196] width 9 height 10
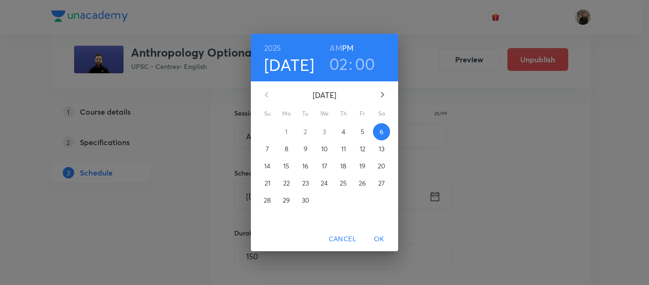
click at [366, 61] on h3 "00" at bounding box center [365, 64] width 20 height 20
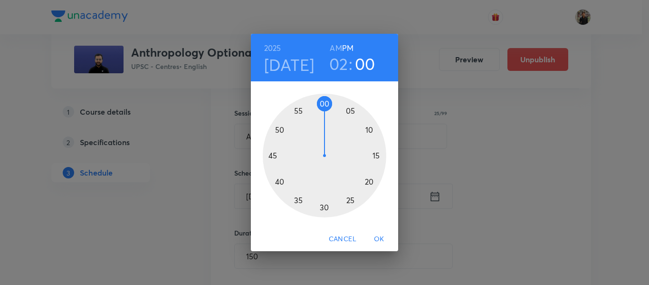
click at [325, 206] on div at bounding box center [325, 156] width 124 height 124
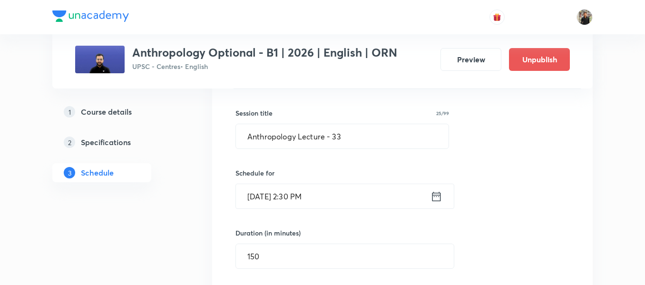
scroll to position [2367, 0]
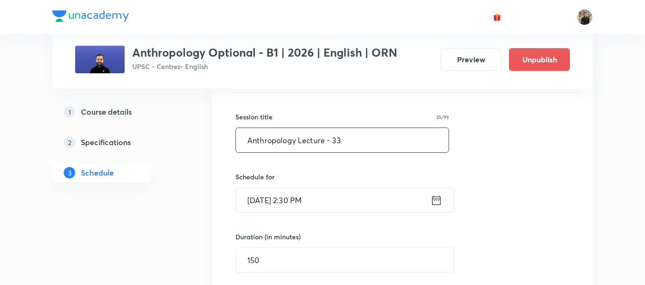
click at [358, 142] on input "Anthropology Lecture - 33" at bounding box center [342, 140] width 213 height 24
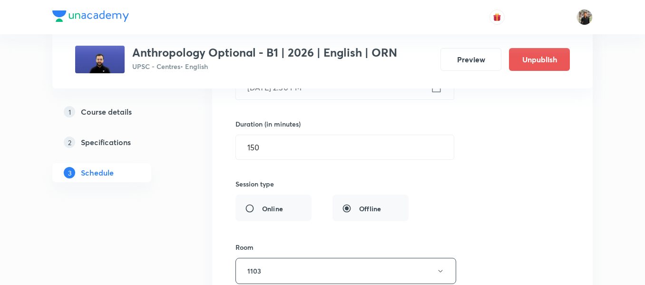
scroll to position [2481, 0]
type input "Anthropology Lecture - 32"
click at [358, 142] on input "150" at bounding box center [345, 146] width 218 height 24
type input "1"
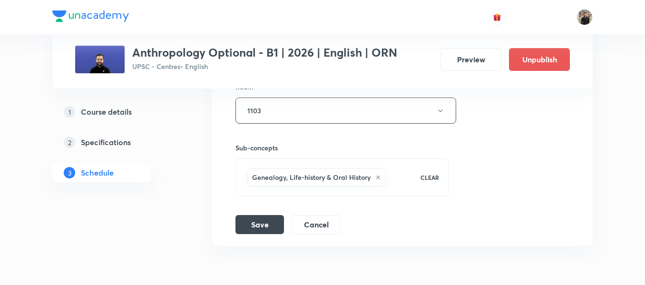
scroll to position [2691, 0]
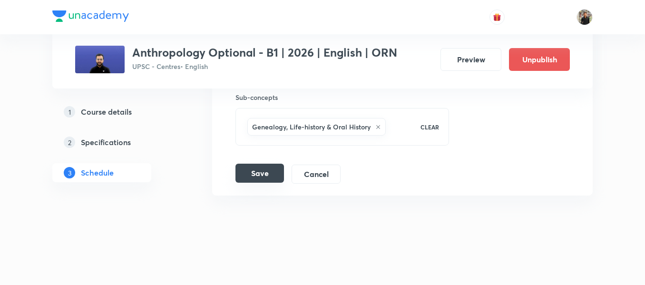
type input "135"
click at [259, 177] on button "Save" at bounding box center [259, 173] width 48 height 19
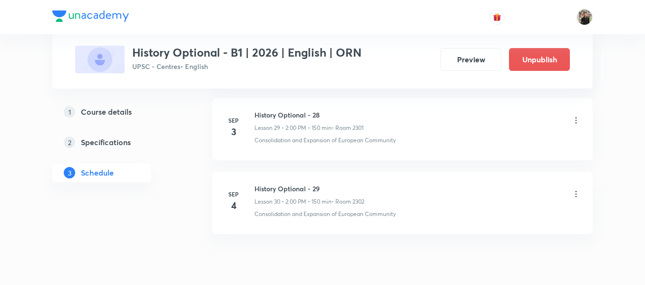
scroll to position [2688, 0]
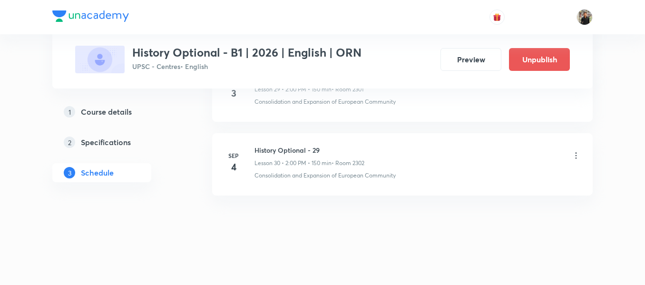
click at [307, 148] on h6 "History Optional - 29" at bounding box center [309, 150] width 110 height 10
copy h6 "History Optional - 29"
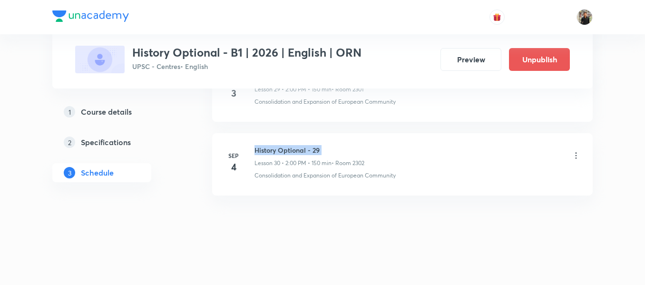
copy h6 "History Optional - 29"
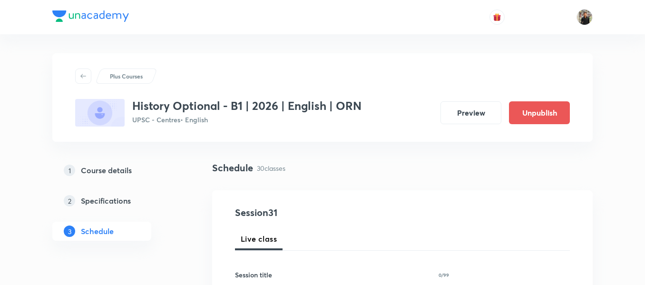
scroll to position [107, 0]
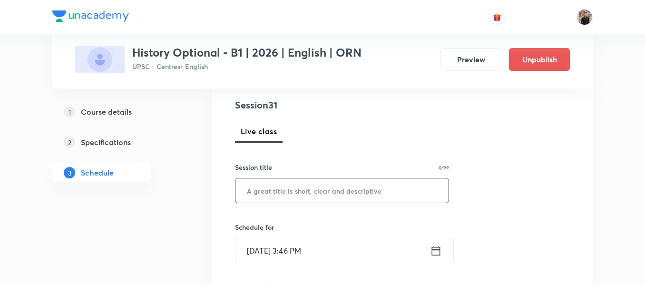
click at [308, 194] on input "text" at bounding box center [341, 190] width 213 height 24
paste input "History Optional - 29"
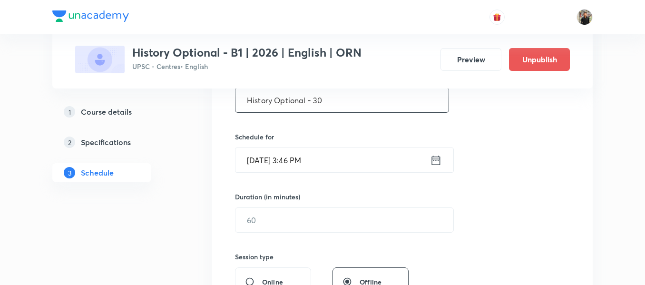
scroll to position [198, 0]
type input "History Optional - 30"
click at [432, 159] on icon at bounding box center [436, 160] width 9 height 10
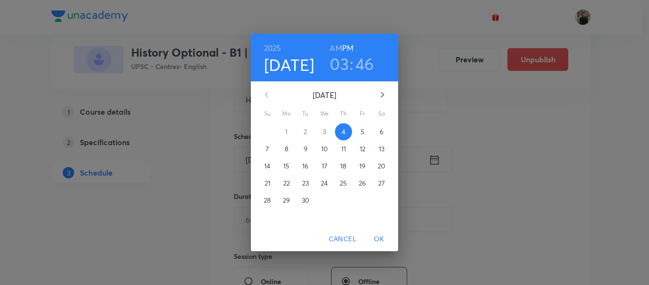
click at [358, 127] on span "5" at bounding box center [362, 132] width 17 height 10
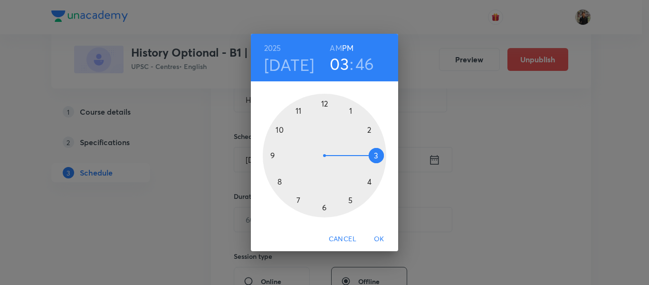
click at [369, 131] on div at bounding box center [325, 156] width 124 height 124
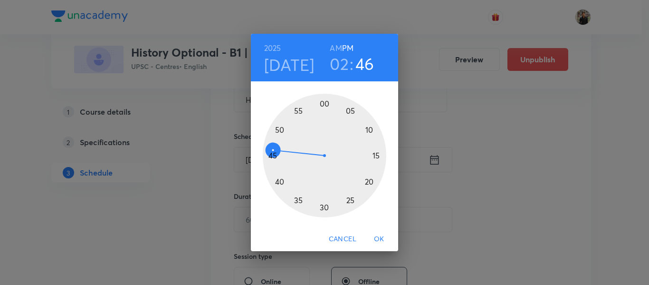
click at [325, 102] on div at bounding box center [325, 156] width 124 height 124
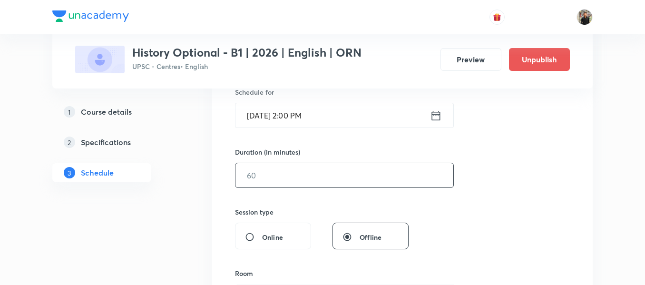
scroll to position [243, 0]
click at [304, 180] on input "text" at bounding box center [344, 175] width 218 height 24
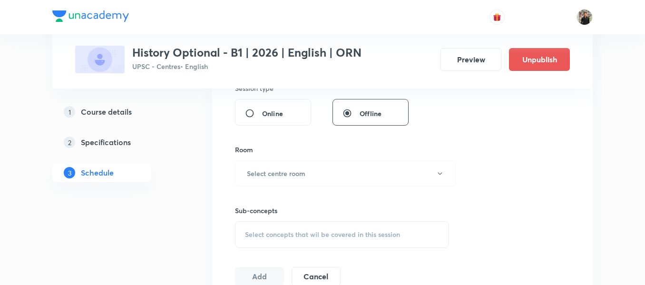
scroll to position [367, 0]
type input "150"
click at [304, 174] on h6 "Select centre room" at bounding box center [276, 173] width 58 height 10
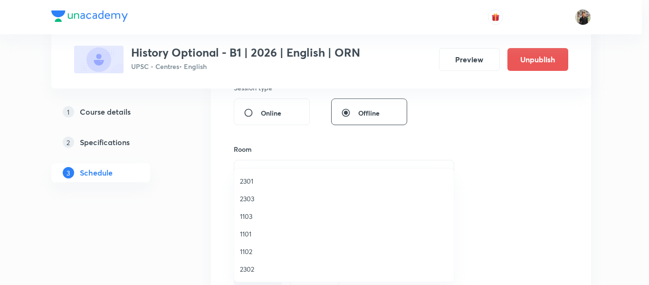
click at [243, 266] on span "2302" at bounding box center [344, 269] width 208 height 10
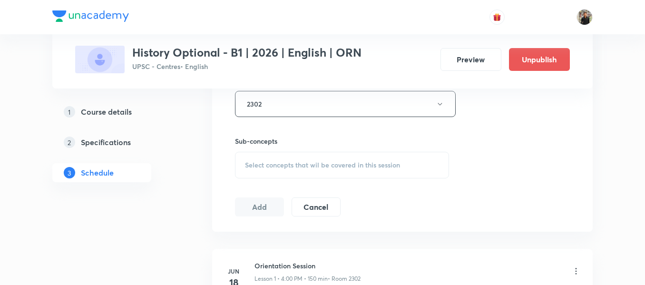
scroll to position [436, 0]
click at [272, 165] on span "Select concepts that wil be covered in this session" at bounding box center [322, 165] width 155 height 8
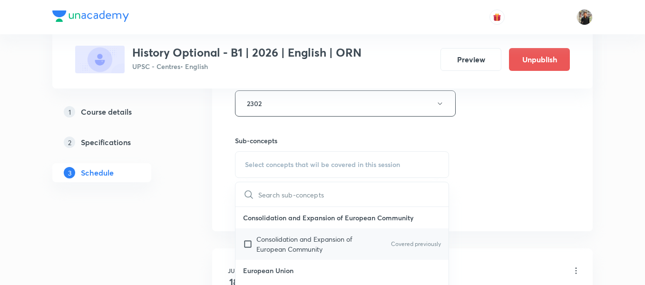
click at [244, 244] on input "checkbox" at bounding box center [249, 244] width 13 height 20
checkbox input "true"
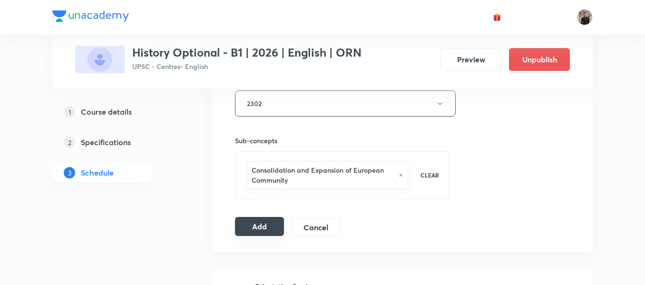
click at [248, 219] on button "Add" at bounding box center [259, 226] width 49 height 19
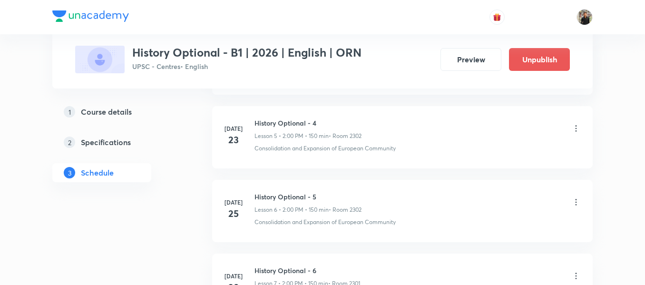
scroll to position [0, 0]
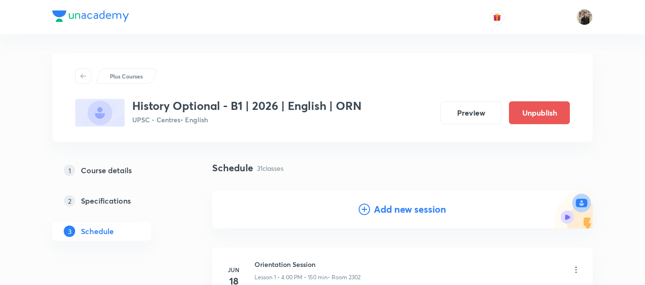
click at [367, 207] on icon at bounding box center [363, 208] width 11 height 11
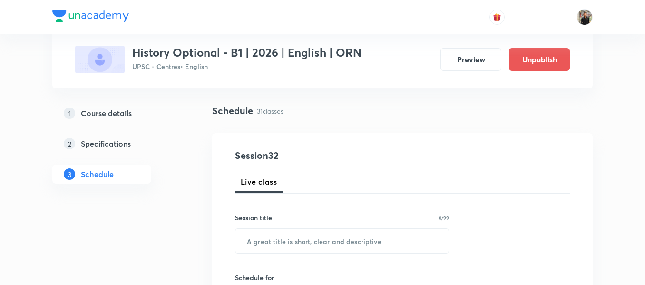
scroll to position [58, 0]
click at [350, 238] on input "text" at bounding box center [341, 240] width 213 height 24
paste input "History Optional - 29"
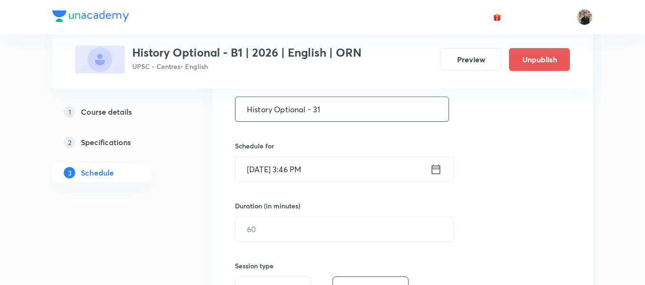
scroll to position [189, 0]
type input "History Optional - 31"
click at [437, 170] on icon at bounding box center [436, 168] width 12 height 13
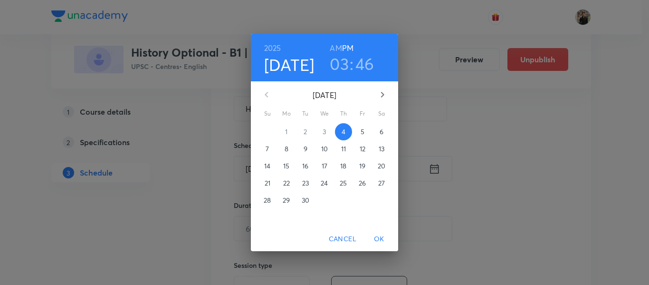
click at [376, 127] on span "6" at bounding box center [381, 132] width 17 height 10
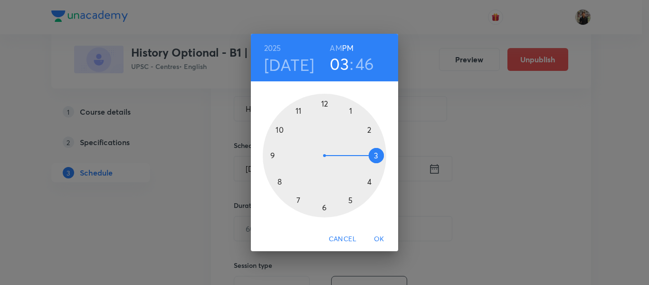
click at [371, 129] on div at bounding box center [325, 156] width 124 height 124
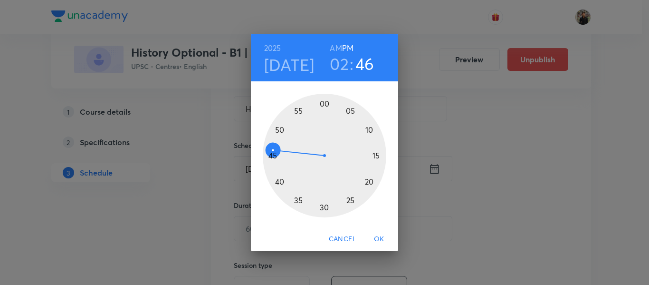
click at [326, 103] on div at bounding box center [325, 156] width 124 height 124
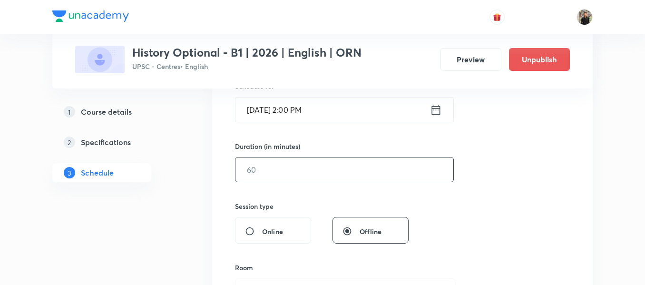
scroll to position [249, 0]
click at [295, 170] on input "text" at bounding box center [344, 169] width 218 height 24
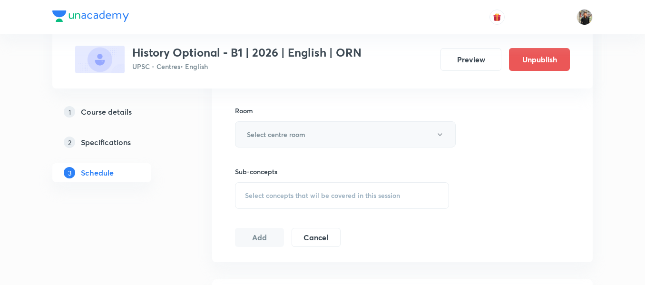
scroll to position [406, 0]
type input "150"
click at [301, 142] on button "Select centre room" at bounding box center [345, 134] width 221 height 26
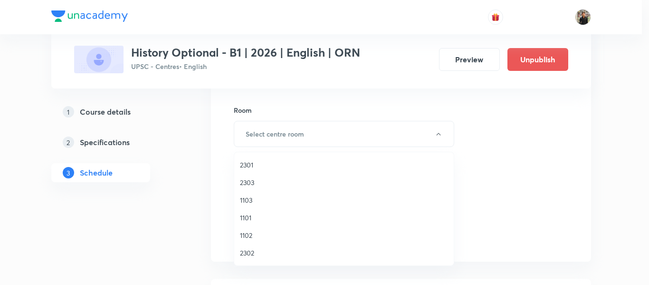
click at [252, 255] on span "2302" at bounding box center [344, 253] width 208 height 10
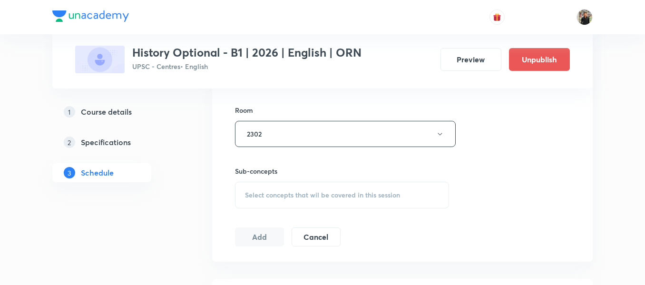
scroll to position [458, 0]
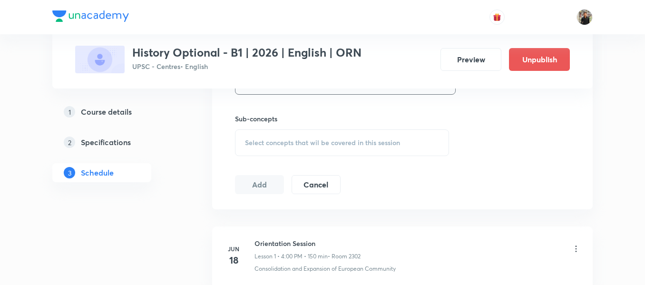
click at [277, 147] on div "Select concepts that wil be covered in this session" at bounding box center [342, 142] width 214 height 27
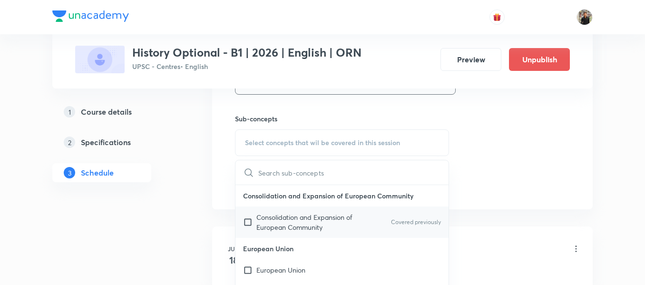
click at [250, 218] on input "checkbox" at bounding box center [249, 222] width 13 height 20
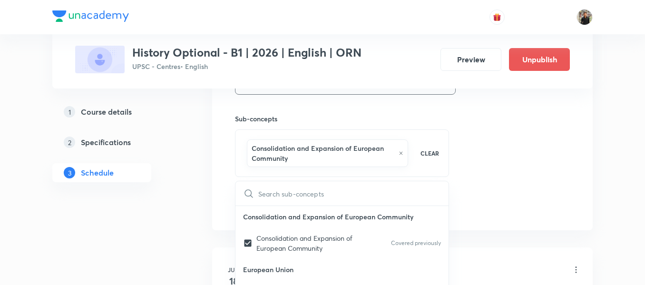
checkbox input "true"
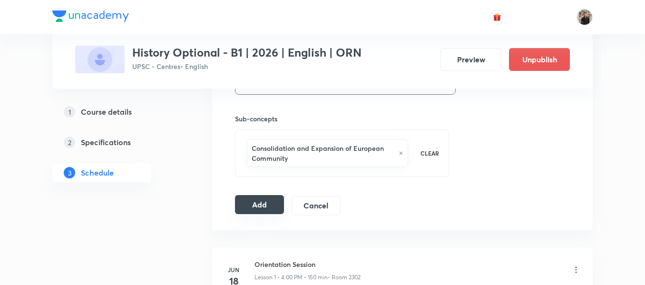
click at [277, 195] on button "Add" at bounding box center [259, 204] width 49 height 19
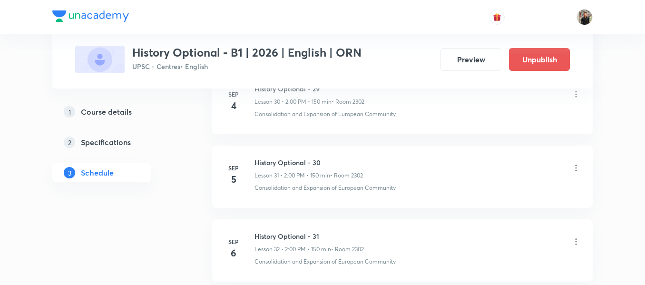
scroll to position [2399, 0]
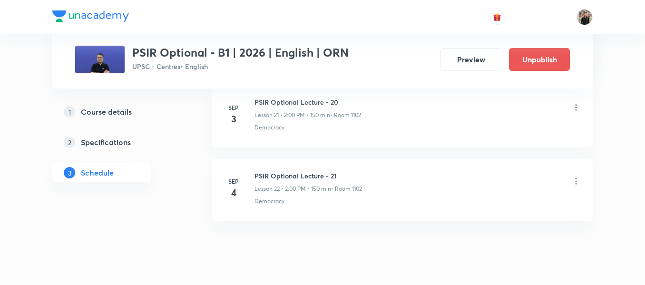
scroll to position [2099, 0]
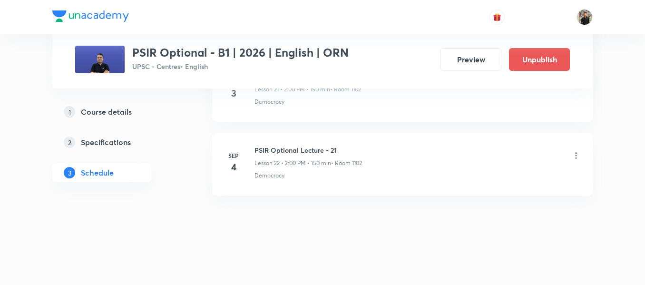
click at [298, 149] on h6 "PSIR Optional Lecture - 21" at bounding box center [307, 150] width 107 height 10
copy h6 "PSIR Optional Lecture - 21"
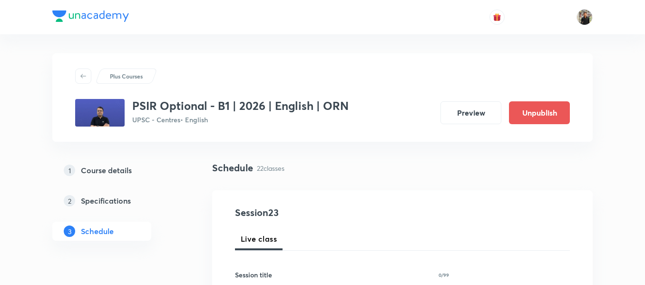
scroll to position [76, 0]
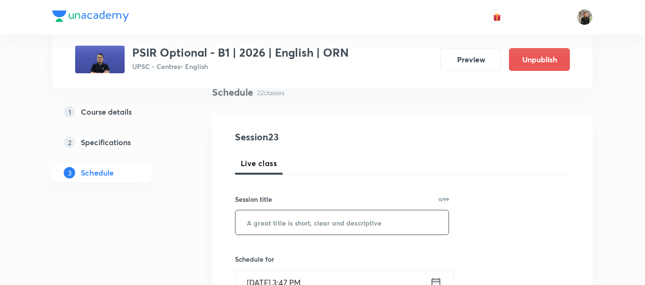
click at [268, 223] on input "text" at bounding box center [341, 222] width 213 height 24
paste input "PSIR Optional Lecture - 21"
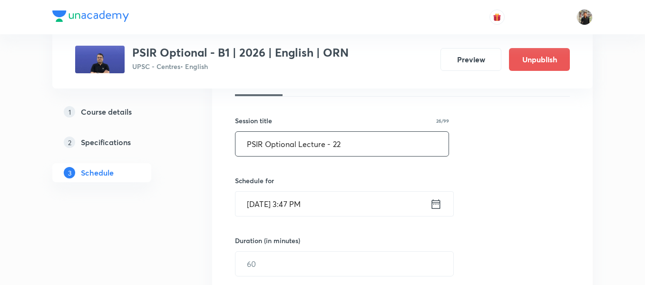
scroll to position [158, 0]
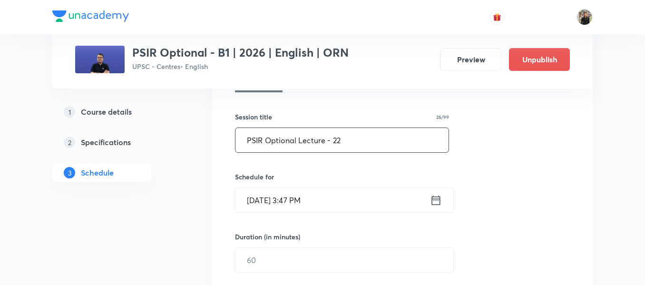
type input "PSIR Optional Lecture - 22"
click at [436, 201] on icon at bounding box center [436, 200] width 12 height 13
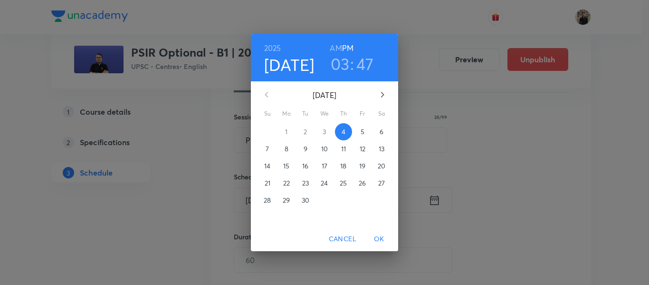
click at [365, 135] on span "5" at bounding box center [362, 132] width 17 height 10
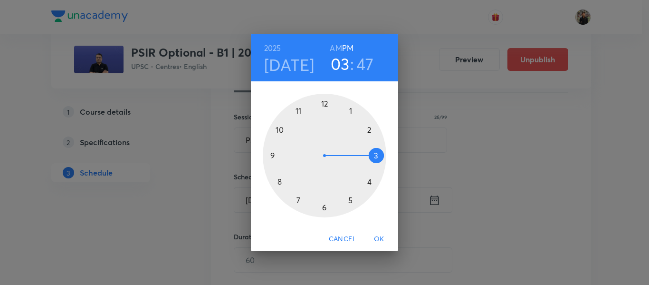
click at [370, 129] on div at bounding box center [325, 156] width 124 height 124
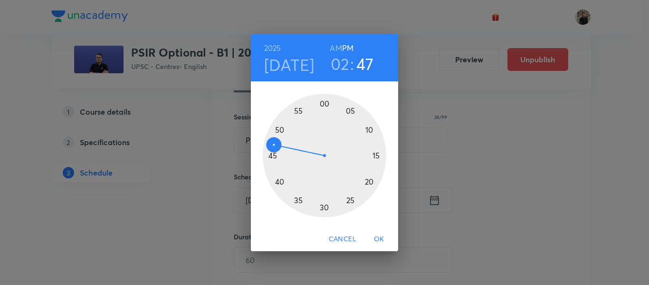
click at [324, 101] on div at bounding box center [325, 156] width 124 height 124
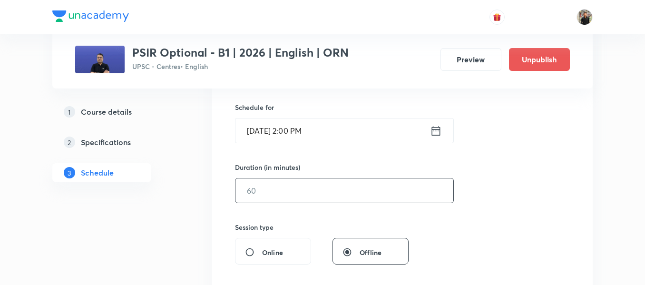
scroll to position [228, 0]
click at [286, 187] on input "1" at bounding box center [344, 190] width 218 height 24
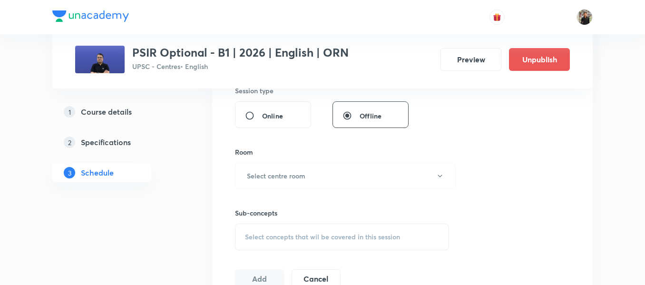
scroll to position [364, 0]
type input "150"
click at [286, 176] on h6 "Select centre room" at bounding box center [276, 175] width 58 height 10
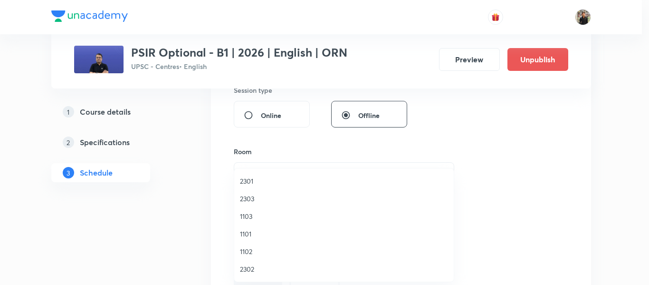
click at [246, 252] on span "1102" at bounding box center [344, 251] width 208 height 10
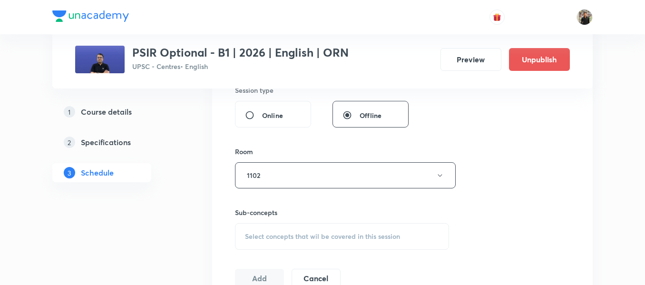
scroll to position [445, 0]
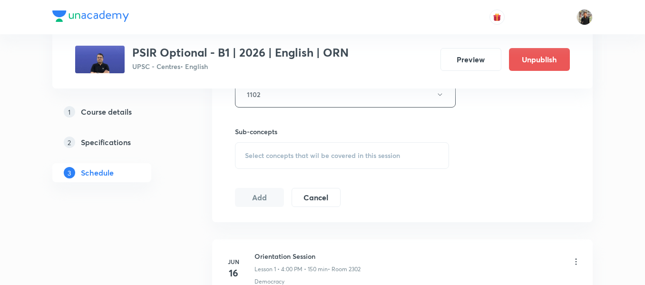
click at [260, 154] on span "Select concepts that wil be covered in this session" at bounding box center [322, 156] width 155 height 8
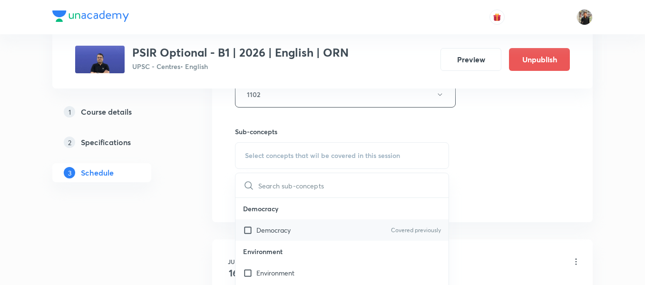
click at [249, 229] on input "checkbox" at bounding box center [249, 230] width 13 height 10
checkbox input "true"
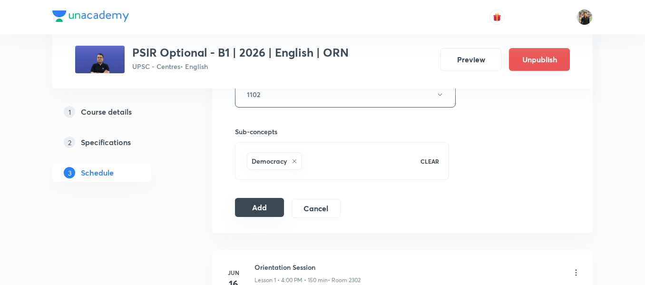
click at [271, 203] on button "Add" at bounding box center [259, 207] width 49 height 19
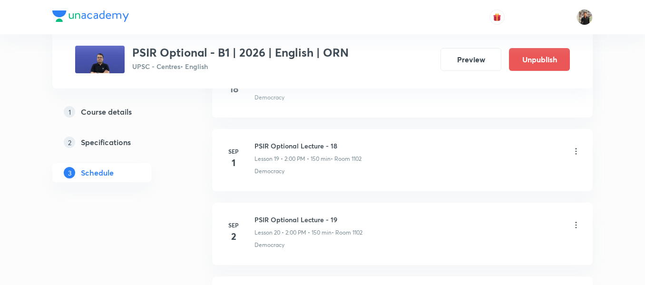
scroll to position [1735, 0]
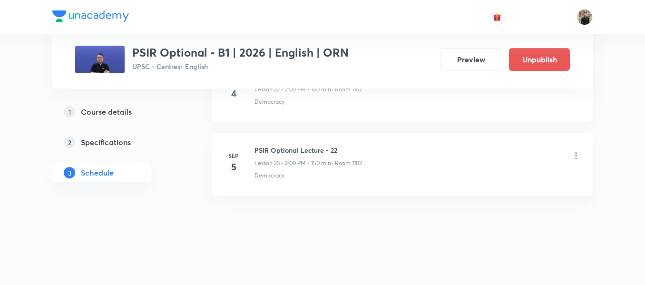
click at [274, 151] on h6 "PSIR Optional Lecture - 22" at bounding box center [307, 150] width 107 height 10
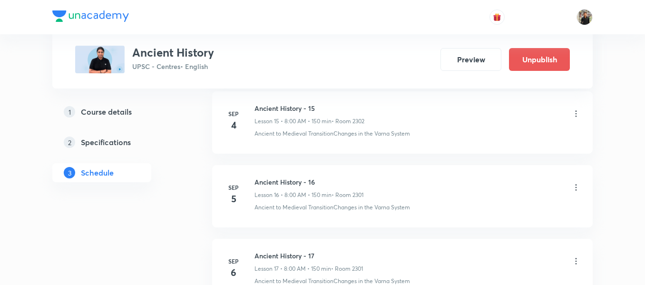
scroll to position [1625, 0]
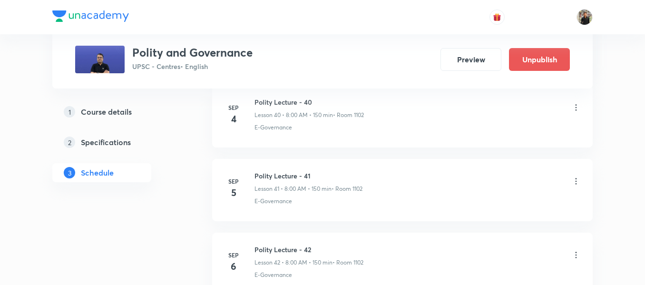
scroll to position [3507, 0]
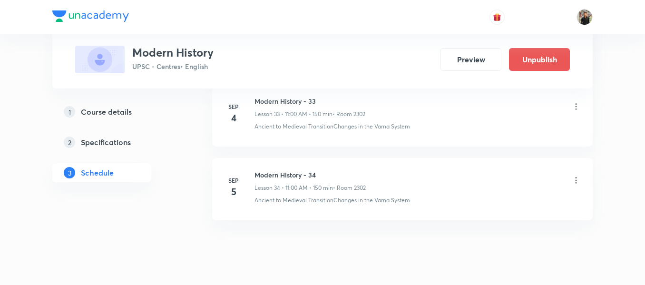
click at [272, 177] on h6 "Modern History - 34" at bounding box center [309, 175] width 111 height 10
copy h6 "Modern History - 34"
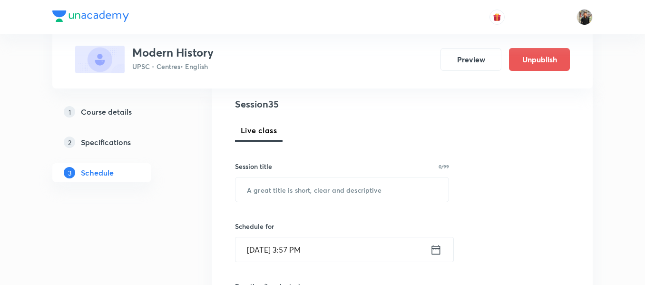
scroll to position [113, 0]
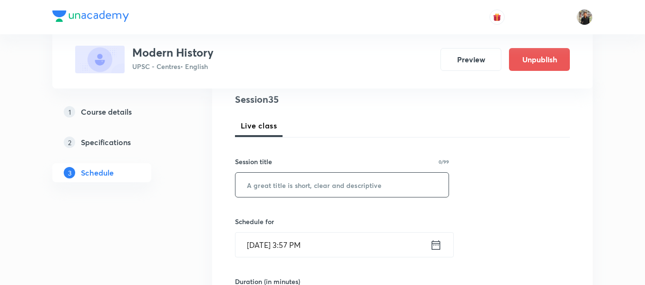
click at [269, 180] on input "text" at bounding box center [341, 185] width 213 height 24
paste input "Modern History - 34"
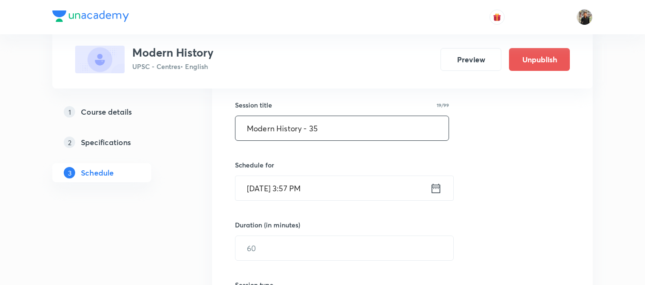
scroll to position [170, 0]
type input "Modern History - 35"
click at [438, 190] on icon at bounding box center [436, 187] width 12 height 13
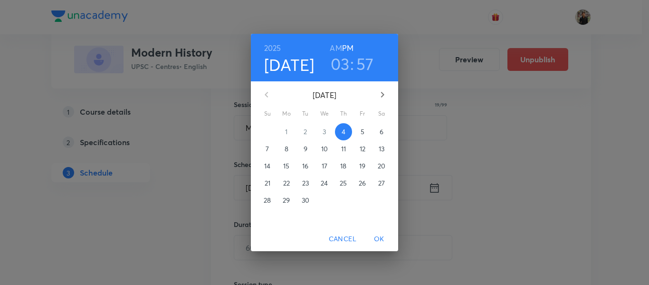
click at [376, 132] on span "6" at bounding box center [381, 132] width 17 height 10
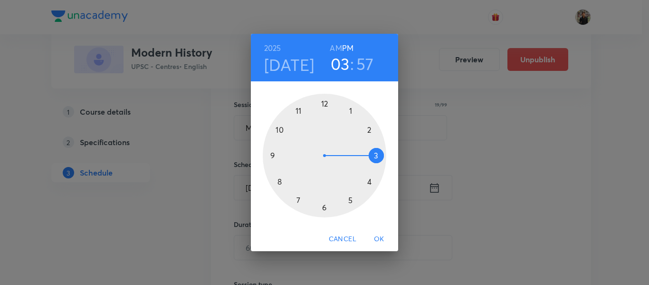
click at [297, 109] on div at bounding box center [325, 156] width 124 height 124
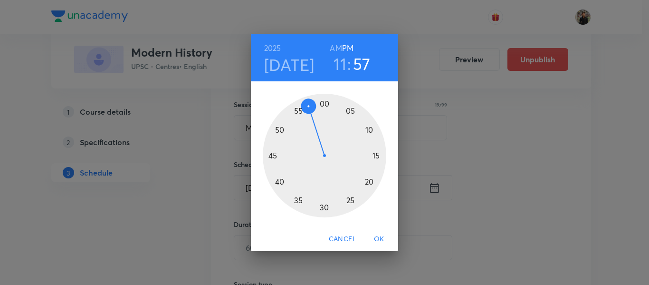
click at [334, 46] on h6 "AM" at bounding box center [336, 47] width 12 height 13
click at [326, 102] on div at bounding box center [325, 156] width 124 height 124
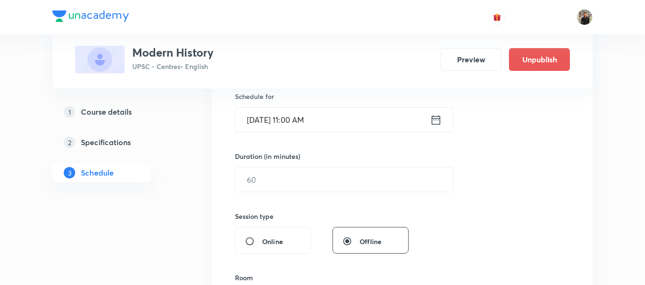
scroll to position [241, 0]
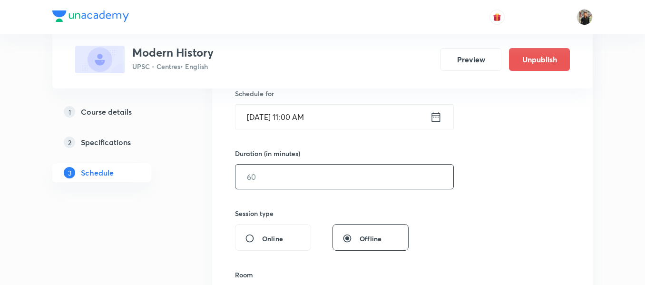
click at [291, 174] on input "text" at bounding box center [344, 177] width 218 height 24
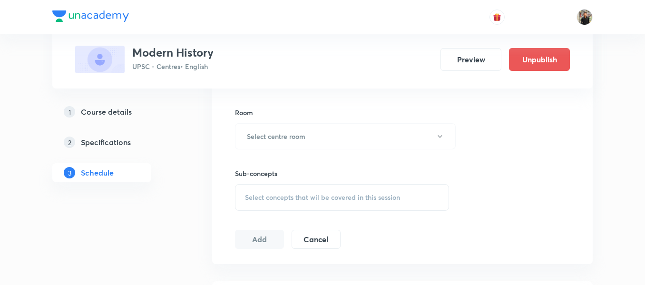
scroll to position [412, 0]
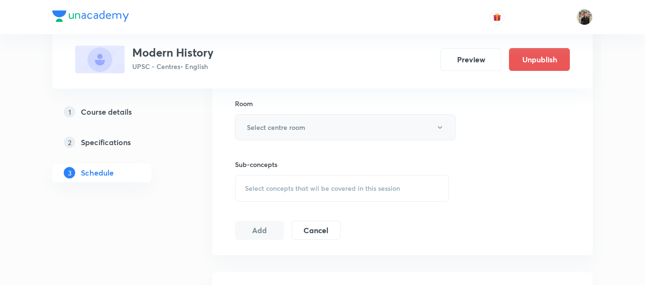
type input "150"
click at [299, 131] on h6 "Select centre room" at bounding box center [276, 127] width 58 height 10
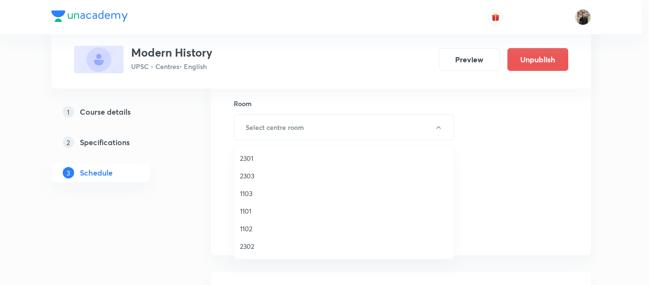
click at [252, 247] on span "2302" at bounding box center [344, 246] width 208 height 10
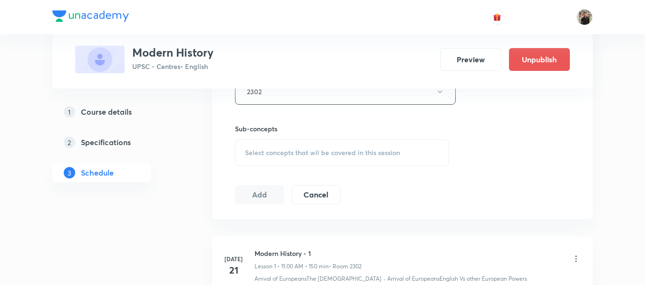
scroll to position [449, 0]
click at [268, 150] on span "Select concepts that wil be covered in this session" at bounding box center [322, 151] width 155 height 8
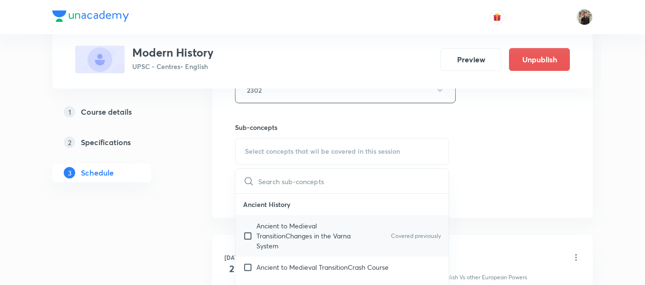
click at [245, 234] on input "checkbox" at bounding box center [249, 236] width 13 height 30
checkbox input "true"
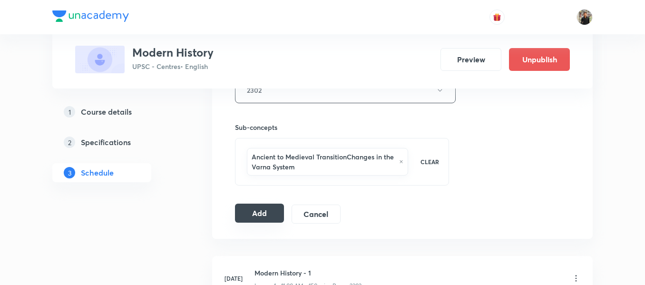
click at [267, 208] on button "Add" at bounding box center [259, 212] width 49 height 19
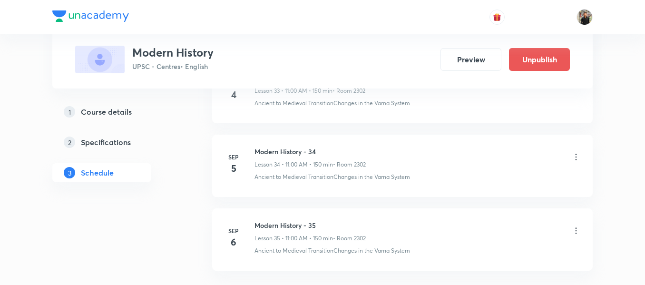
scroll to position [2552, 0]
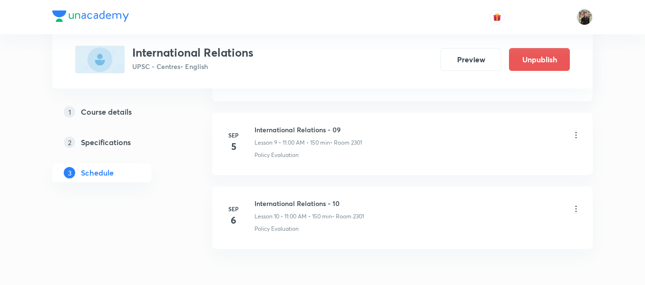
scroll to position [1162, 0]
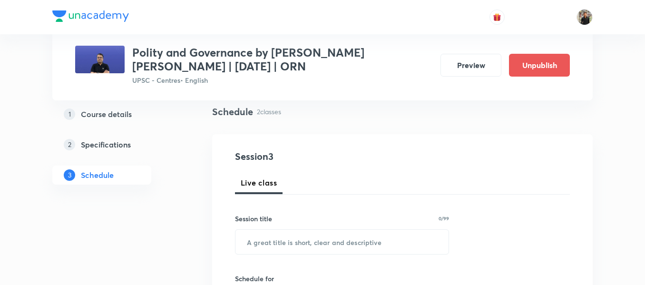
scroll to position [74, 0]
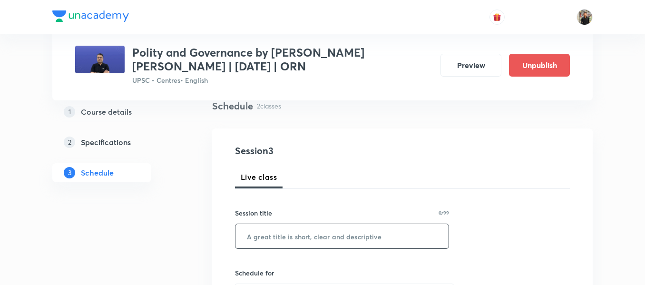
click at [281, 237] on input "text" at bounding box center [341, 236] width 213 height 24
paste input "Polity Lecture - 02"
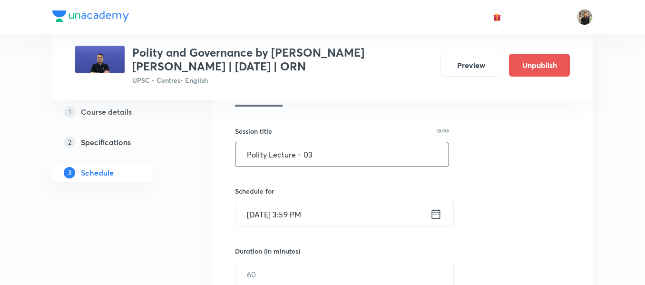
scroll to position [160, 0]
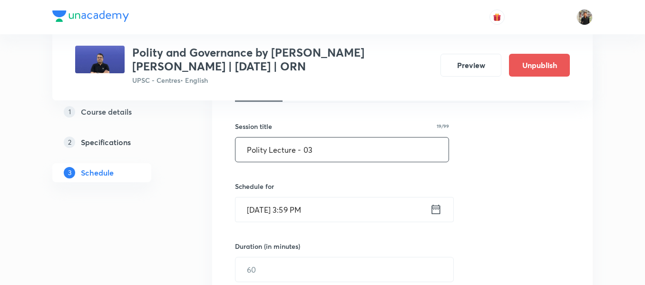
type input "Polity Lecture - 03"
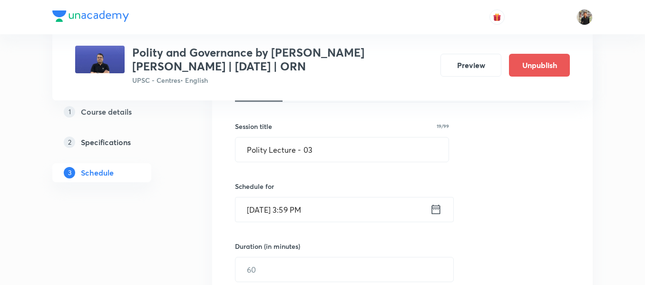
click at [438, 213] on icon at bounding box center [436, 209] width 9 height 10
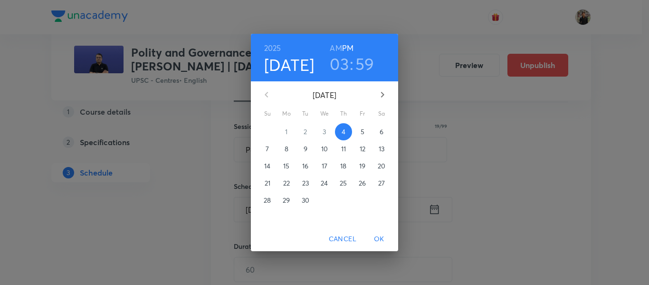
click at [366, 129] on span "5" at bounding box center [362, 132] width 17 height 10
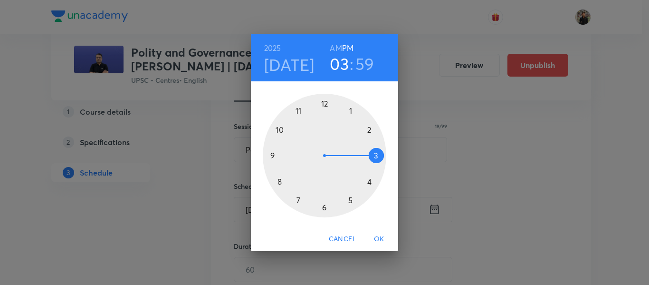
click at [301, 112] on div at bounding box center [325, 156] width 124 height 124
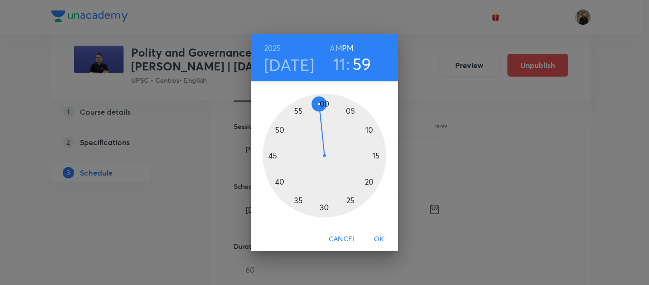
click at [333, 49] on h6 "AM" at bounding box center [336, 47] width 12 height 13
click at [324, 103] on div at bounding box center [325, 156] width 124 height 124
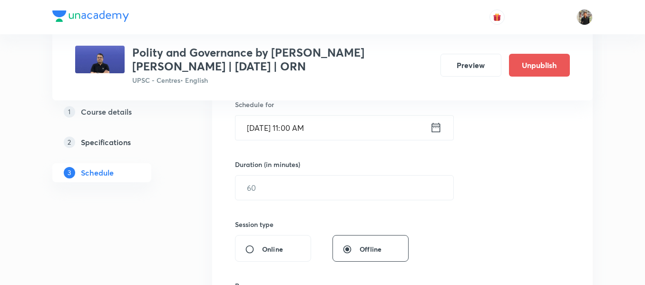
scroll to position [242, 0]
click at [311, 182] on input "text" at bounding box center [344, 187] width 218 height 24
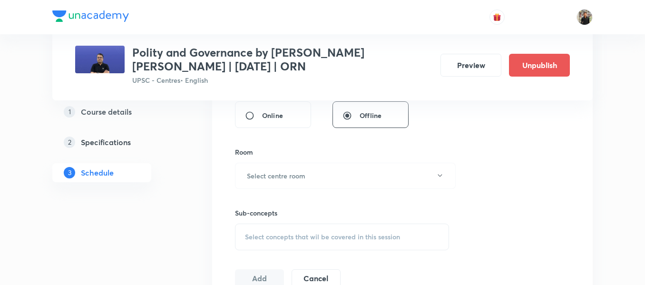
scroll to position [376, 0]
type input "150"
click at [311, 182] on button "Select centre room" at bounding box center [345, 175] width 221 height 26
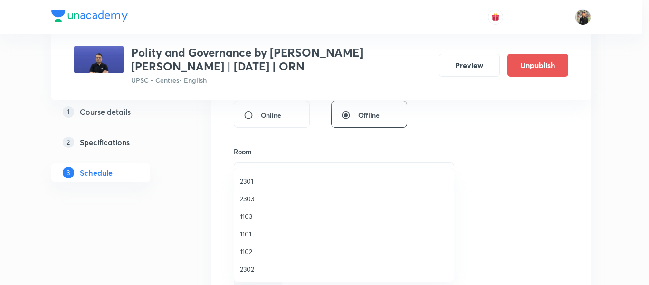
click at [260, 242] on li "1101" at bounding box center [344, 234] width 220 height 18
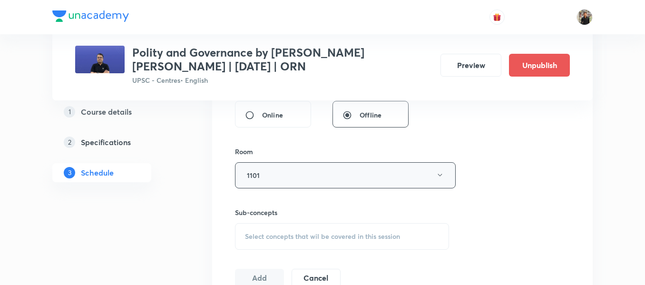
click at [291, 172] on button "1101" at bounding box center [345, 175] width 221 height 26
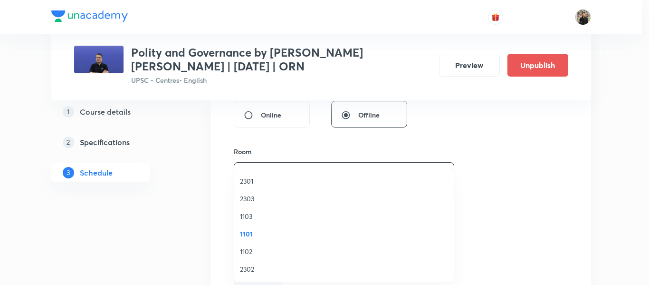
click at [262, 252] on span "1102" at bounding box center [344, 251] width 208 height 10
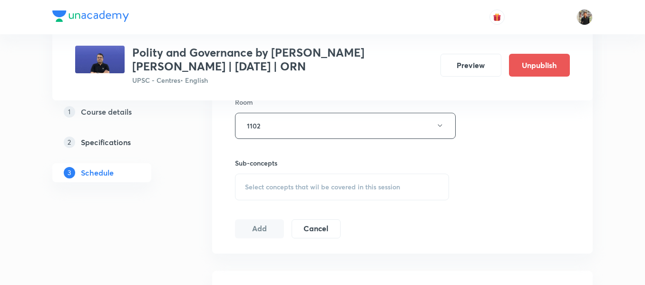
scroll to position [426, 0]
click at [281, 191] on div "Select concepts that wil be covered in this session" at bounding box center [342, 186] width 214 height 27
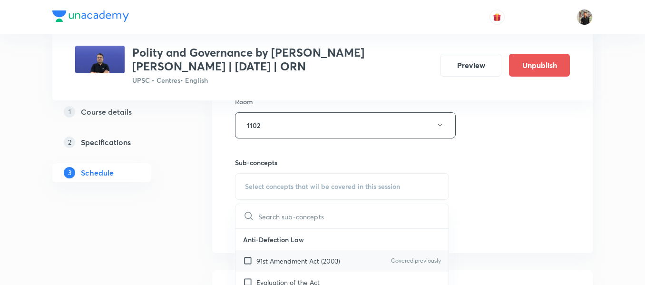
click at [249, 258] on input "checkbox" at bounding box center [249, 261] width 13 height 10
checkbox input "true"
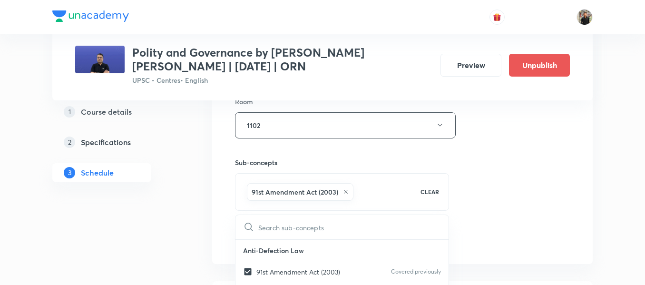
click at [172, 236] on div "1 Course details 2 Specifications 3 Schedule" at bounding box center [116, 118] width 129 height 743
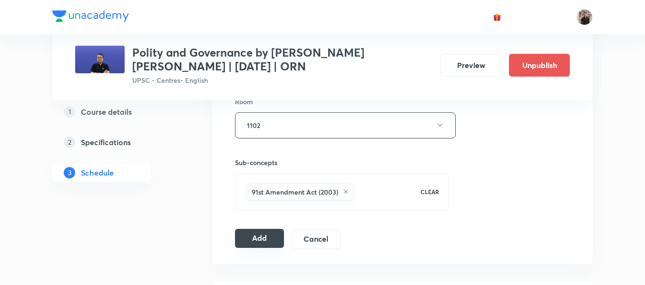
click at [244, 234] on button "Add" at bounding box center [259, 238] width 49 height 19
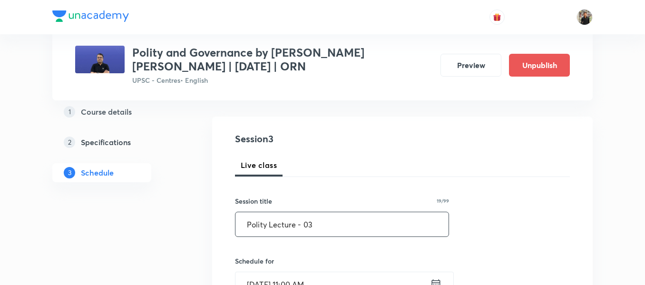
scroll to position [86, 0]
click at [327, 220] on input "Polity Lecture - 03" at bounding box center [341, 224] width 213 height 24
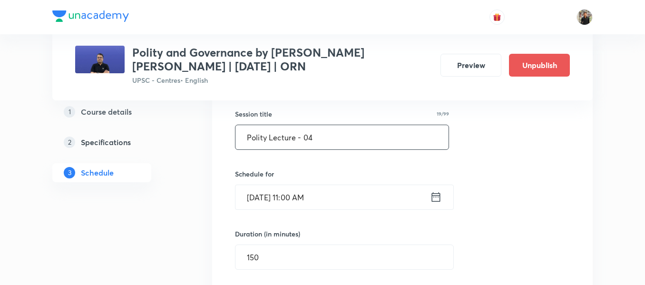
scroll to position [180, 0]
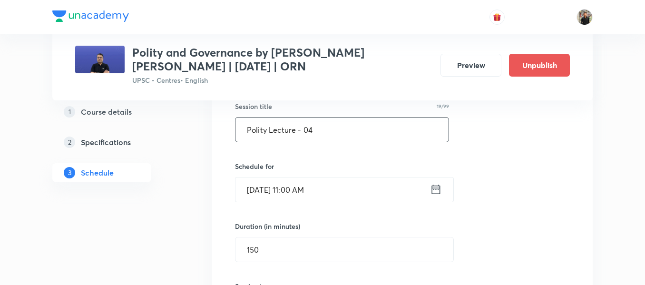
type input "Polity Lecture - 04"
click at [435, 185] on icon at bounding box center [436, 189] width 12 height 13
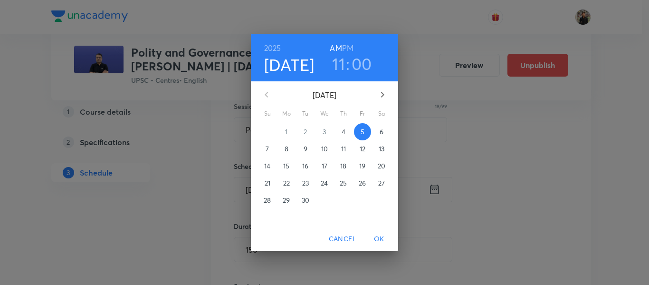
click at [386, 132] on span "6" at bounding box center [381, 132] width 17 height 10
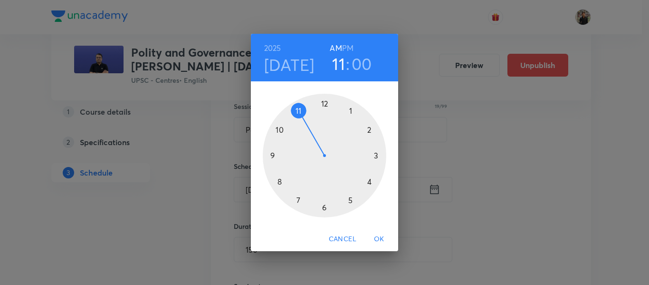
click at [380, 235] on span "OK" at bounding box center [379, 239] width 23 height 12
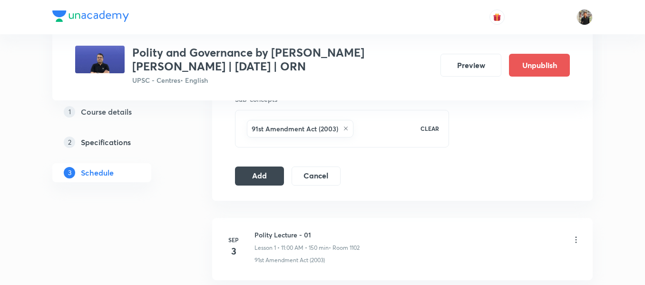
scroll to position [493, 0]
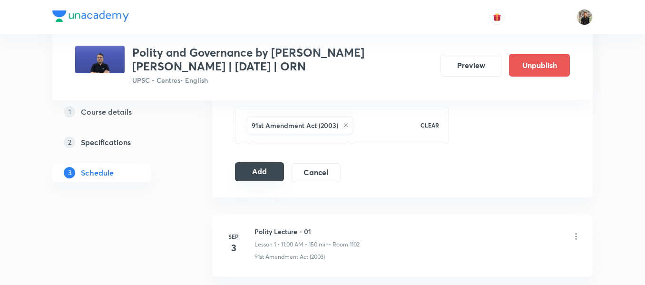
click at [269, 168] on button "Add" at bounding box center [259, 171] width 49 height 19
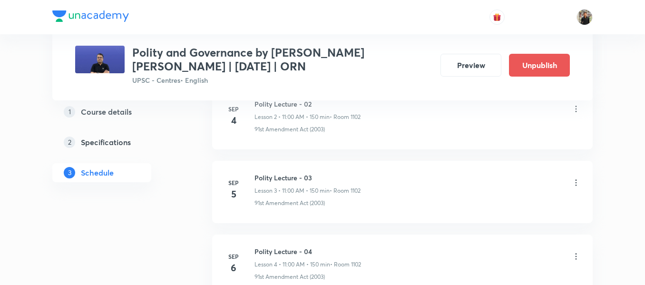
scroll to position [683, 0]
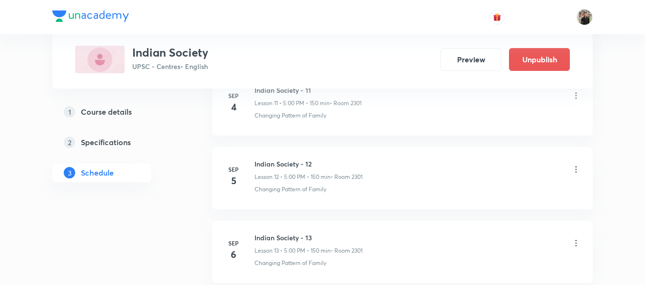
scroll to position [1347, 0]
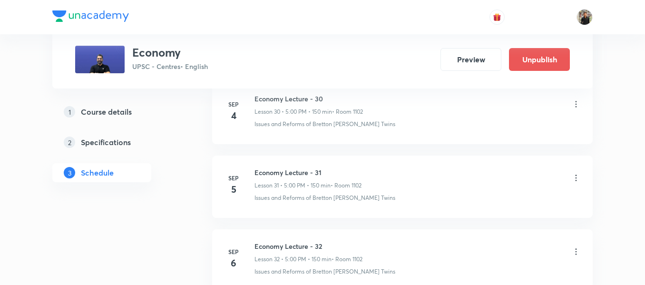
scroll to position [2739, 0]
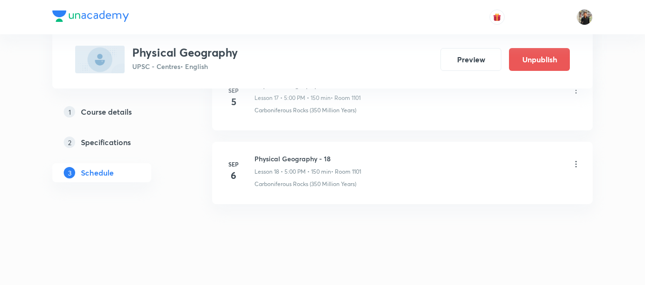
scroll to position [1804, 0]
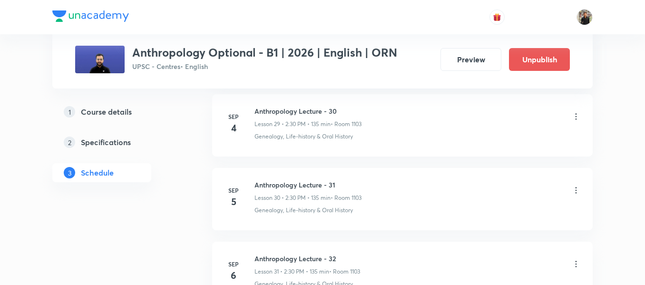
scroll to position [2654, 0]
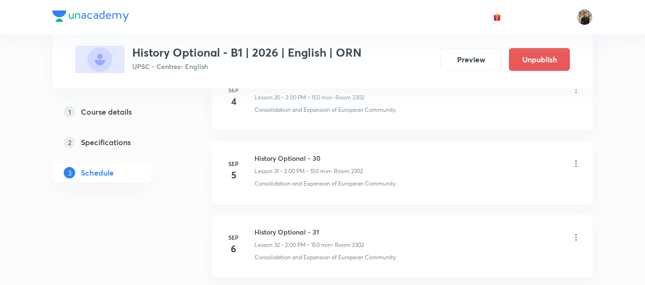
scroll to position [2752, 0]
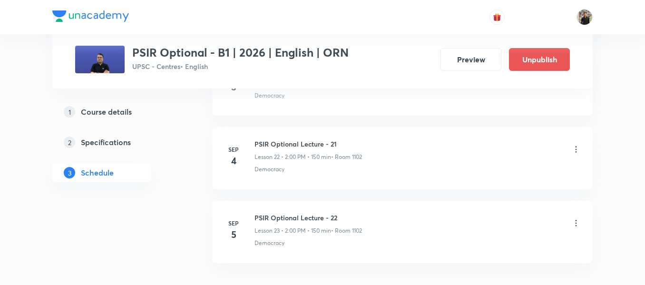
scroll to position [2098, 0]
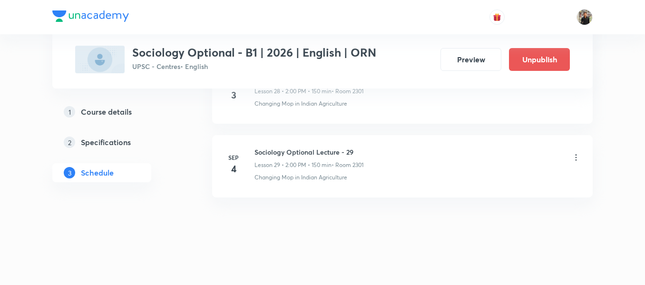
scroll to position [2675, 0]
click at [309, 146] on h6 "Sociology Optional Lecture - 29" at bounding box center [308, 150] width 109 height 10
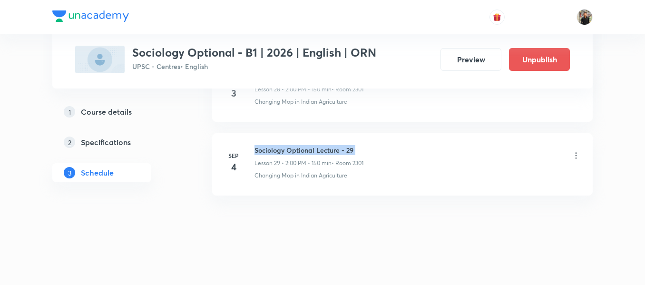
click at [309, 146] on h6 "Sociology Optional Lecture - 29" at bounding box center [308, 150] width 109 height 10
copy h6 "Sociology Optional Lecture - 29"
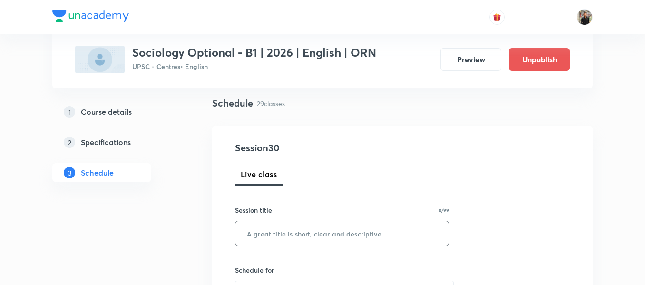
scroll to position [67, 0]
click at [300, 236] on input "text" at bounding box center [341, 231] width 213 height 24
paste input "Sociology Optional Lecture - 29"
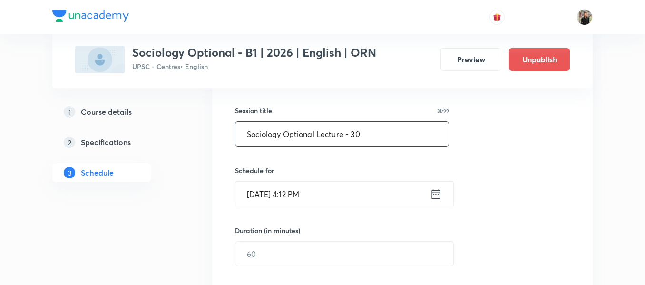
scroll to position [165, 0]
type input "Sociology Optional Lecture - 30"
click at [438, 193] on icon at bounding box center [436, 193] width 9 height 10
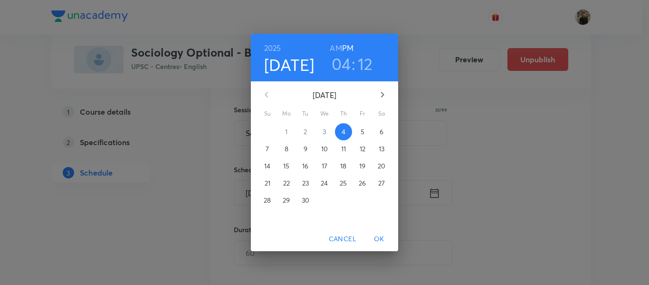
click at [361, 134] on p "5" at bounding box center [363, 132] width 4 height 10
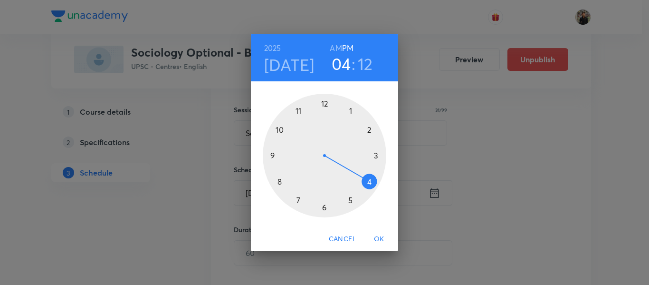
click at [371, 135] on div at bounding box center [325, 156] width 124 height 124
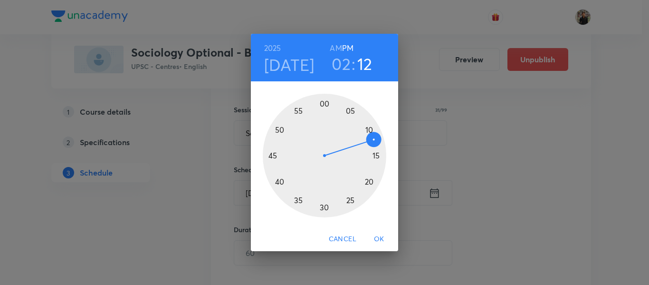
click at [325, 99] on div at bounding box center [325, 156] width 124 height 124
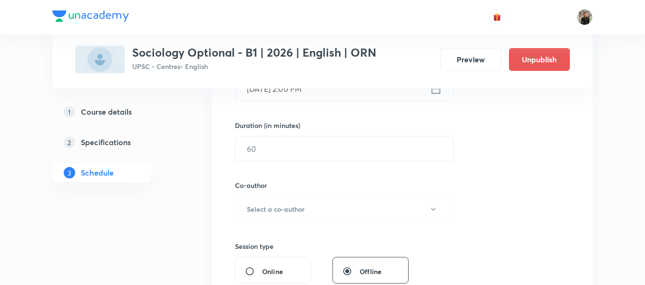
scroll to position [276, 0]
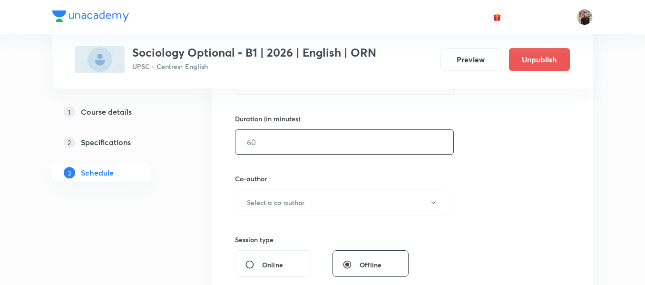
click at [309, 148] on input "text" at bounding box center [344, 142] width 218 height 24
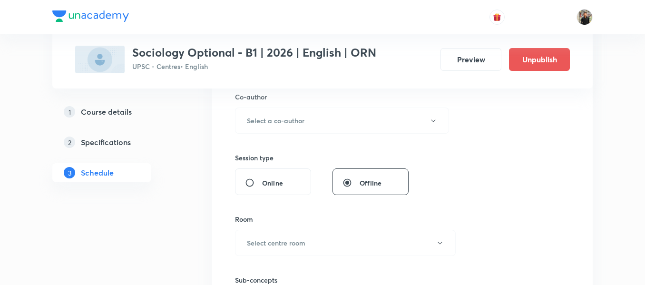
scroll to position [363, 0]
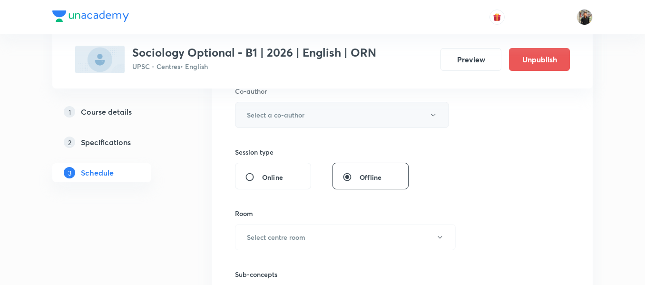
type input "150"
click at [309, 117] on button "Select a co-author" at bounding box center [342, 115] width 214 height 26
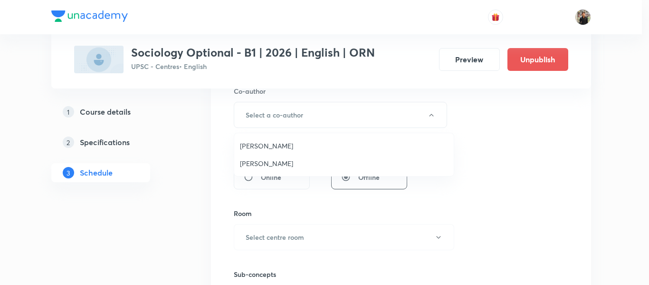
click at [281, 164] on span "Praveen Kishore" at bounding box center [344, 163] width 208 height 10
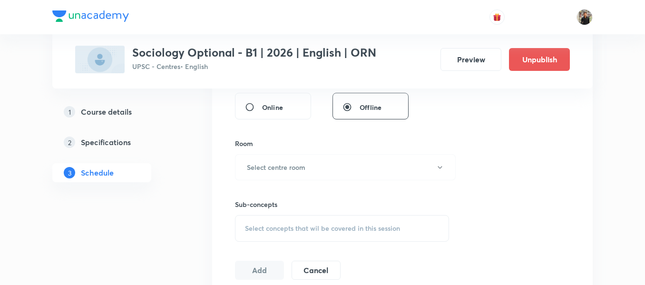
scroll to position [434, 0]
click at [281, 159] on button "Select centre room" at bounding box center [345, 167] width 221 height 26
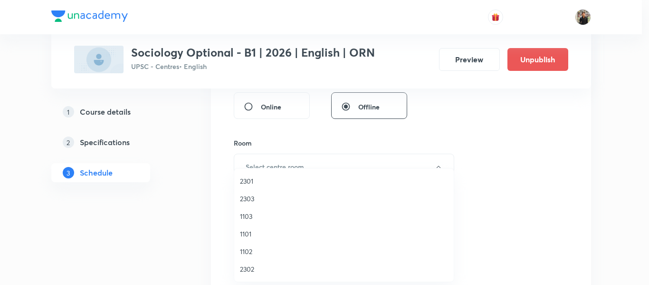
click at [269, 182] on span "2301" at bounding box center [344, 181] width 208 height 10
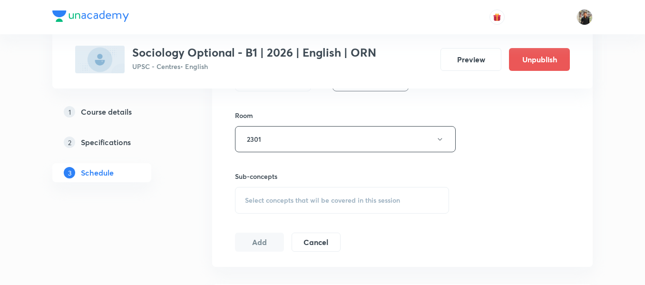
scroll to position [472, 0]
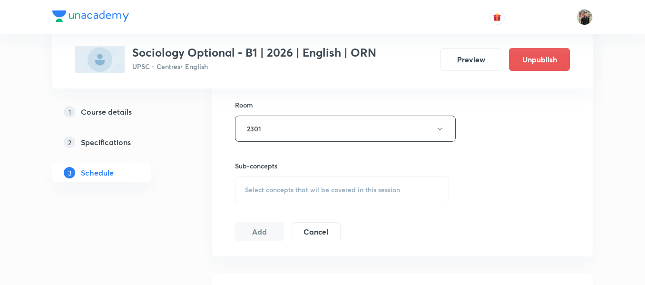
click at [269, 182] on div "Select concepts that wil be covered in this session" at bounding box center [342, 189] width 214 height 27
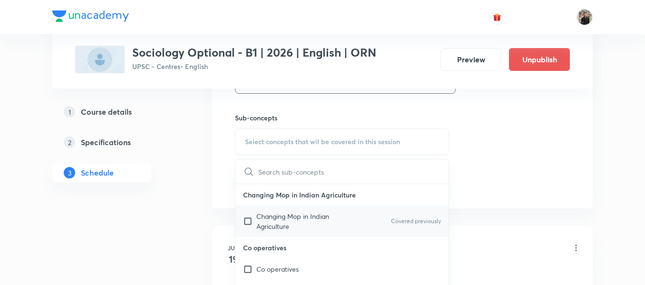
scroll to position [520, 0]
click at [249, 218] on input "checkbox" at bounding box center [249, 221] width 13 height 20
checkbox input "true"
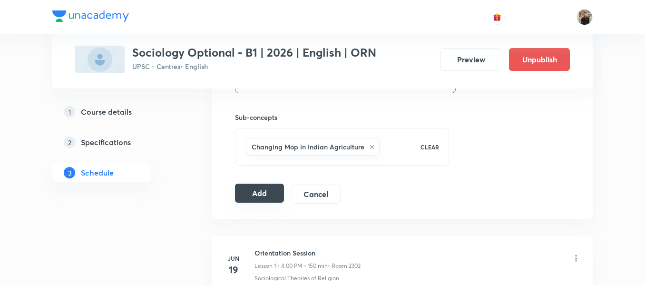
click at [247, 196] on button "Add" at bounding box center [259, 193] width 49 height 19
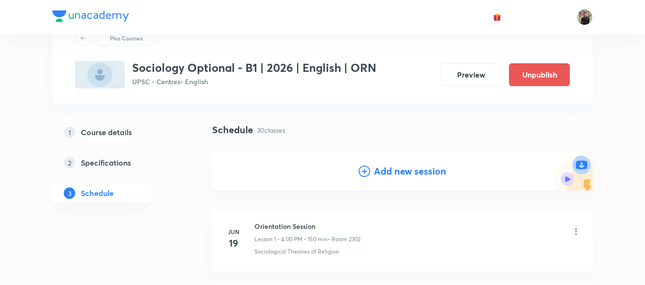
scroll to position [0, 0]
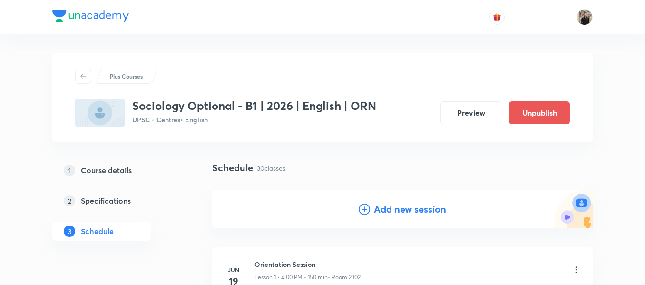
click at [364, 204] on icon at bounding box center [363, 208] width 11 height 11
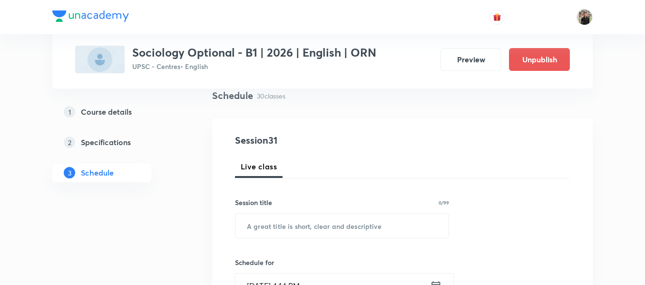
scroll to position [73, 0]
click at [351, 225] on input "text" at bounding box center [341, 225] width 213 height 24
paste input "Sociology Optional Lecture - 29"
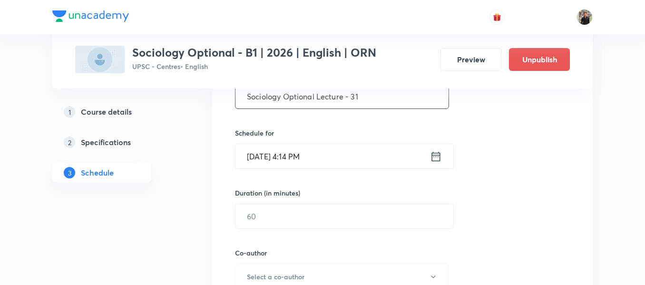
scroll to position [202, 0]
type input "Sociology Optional Lecture - 31"
click at [439, 156] on icon at bounding box center [436, 155] width 12 height 13
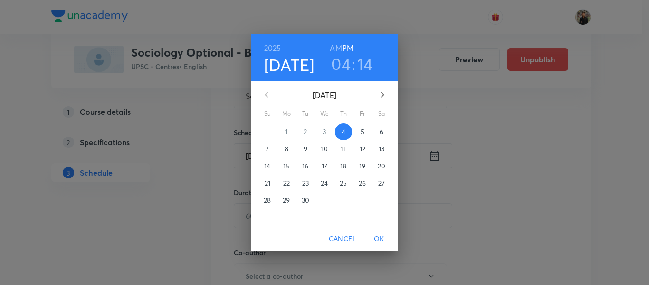
click at [380, 131] on p "6" at bounding box center [382, 132] width 4 height 10
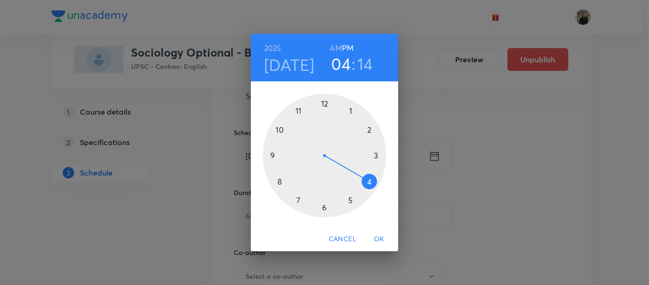
click at [369, 129] on div at bounding box center [325, 156] width 124 height 124
click at [327, 101] on div at bounding box center [325, 156] width 124 height 124
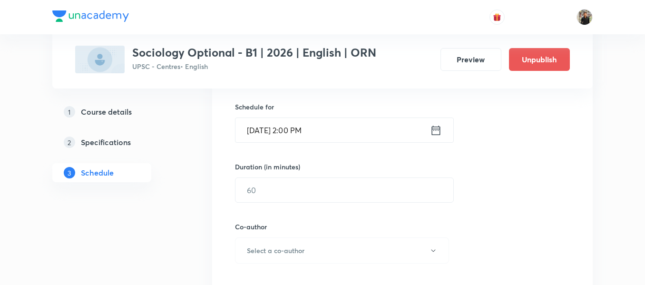
scroll to position [230, 0]
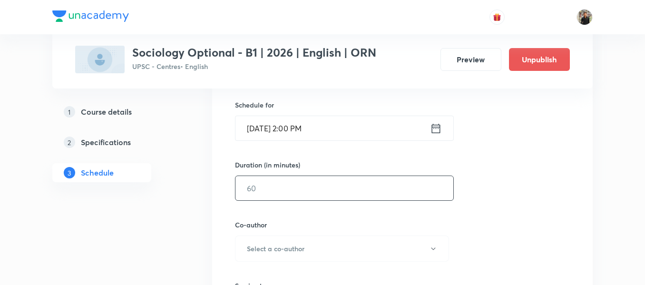
click at [311, 189] on input "text" at bounding box center [344, 188] width 218 height 24
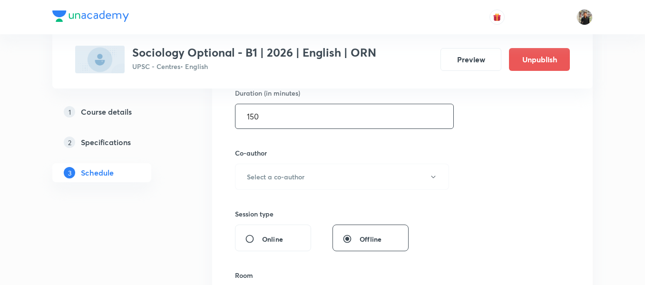
scroll to position [302, 0]
type input "150"
click at [311, 183] on button "Select a co-author" at bounding box center [342, 176] width 214 height 26
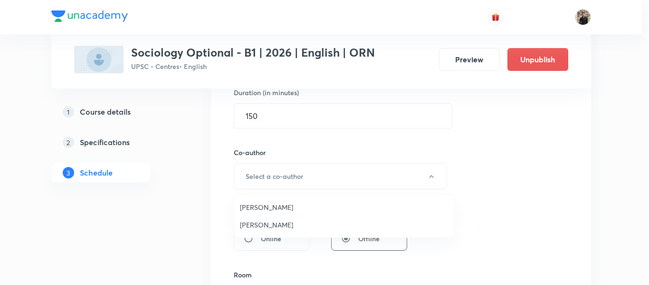
click at [288, 223] on span "Praveen Kishore" at bounding box center [344, 225] width 208 height 10
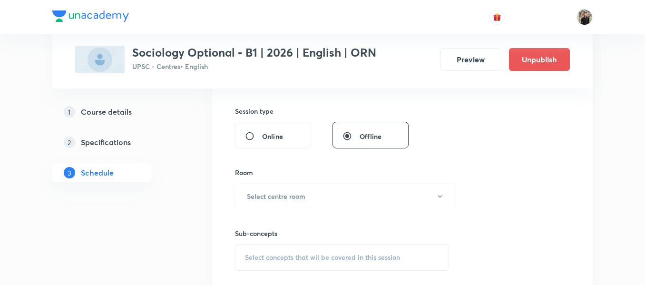
scroll to position [405, 0]
click at [295, 200] on h6 "Select centre room" at bounding box center [276, 196] width 58 height 10
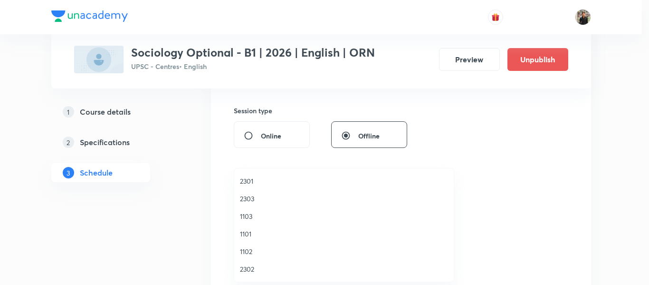
click at [253, 183] on span "2301" at bounding box center [344, 181] width 208 height 10
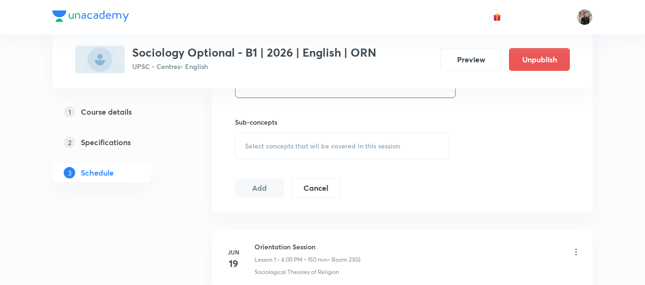
scroll to position [516, 0]
click at [269, 129] on div "Sub-concepts Select concepts that wil be covered in this session" at bounding box center [342, 137] width 214 height 42
click at [265, 147] on span "Select concepts that wil be covered in this session" at bounding box center [322, 146] width 155 height 8
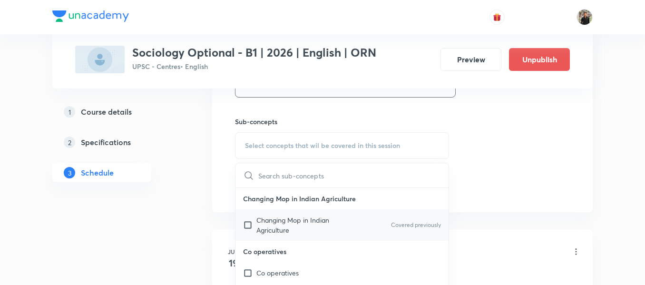
click at [246, 223] on input "checkbox" at bounding box center [249, 225] width 13 height 20
checkbox input "true"
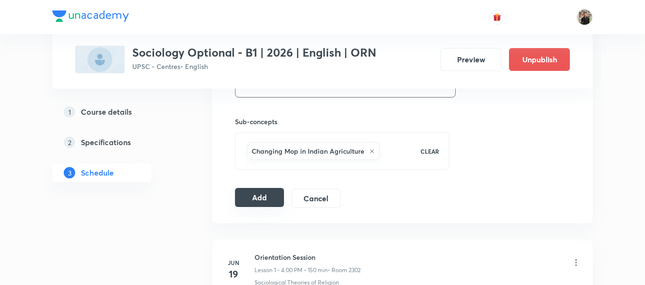
click at [274, 200] on button "Add" at bounding box center [259, 197] width 49 height 19
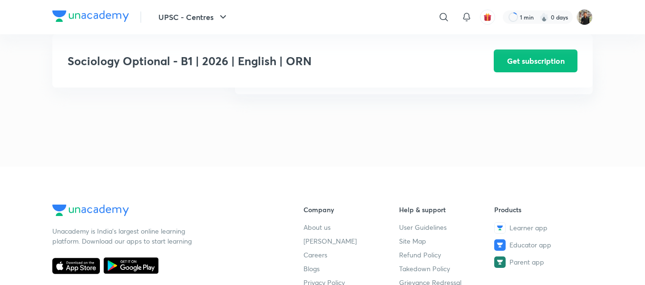
scroll to position [840, 0]
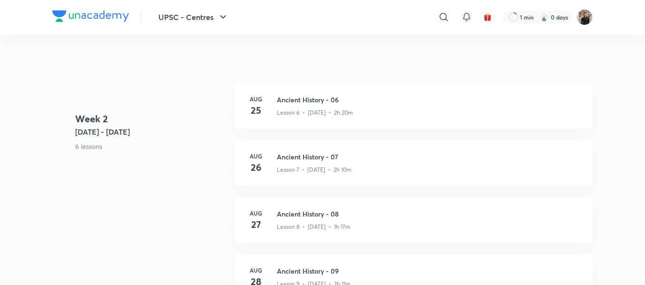
click at [220, 29] on div "UPSC - Centres ​ 1 min 0 days" at bounding box center [322, 17] width 540 height 34
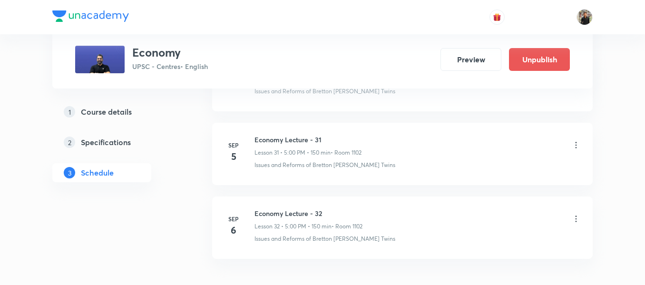
scroll to position [2772, 0]
